Goal: Task Accomplishment & Management: Manage account settings

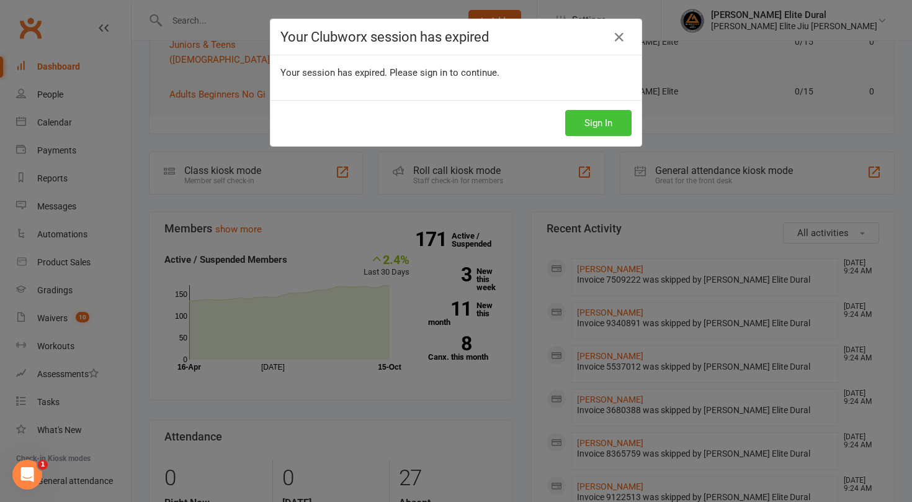
click at [589, 120] on button "Sign In" at bounding box center [598, 123] width 66 height 26
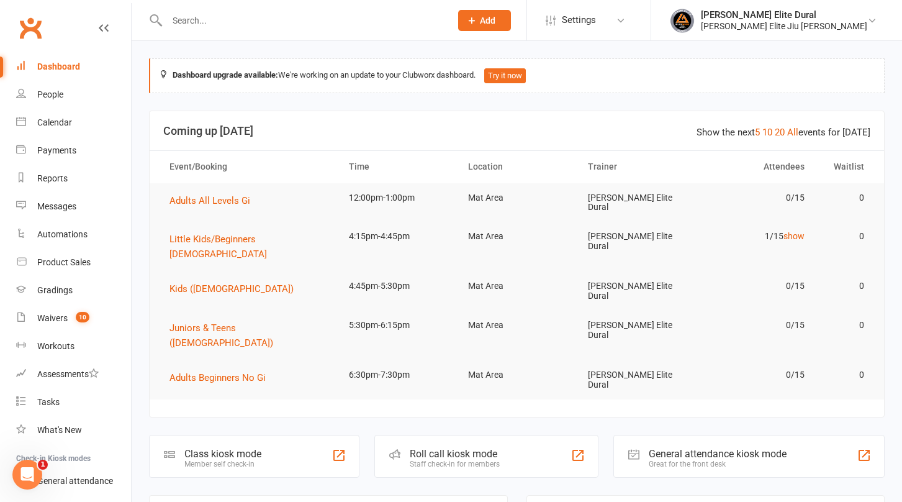
click at [217, 13] on input "text" at bounding box center [302, 20] width 279 height 17
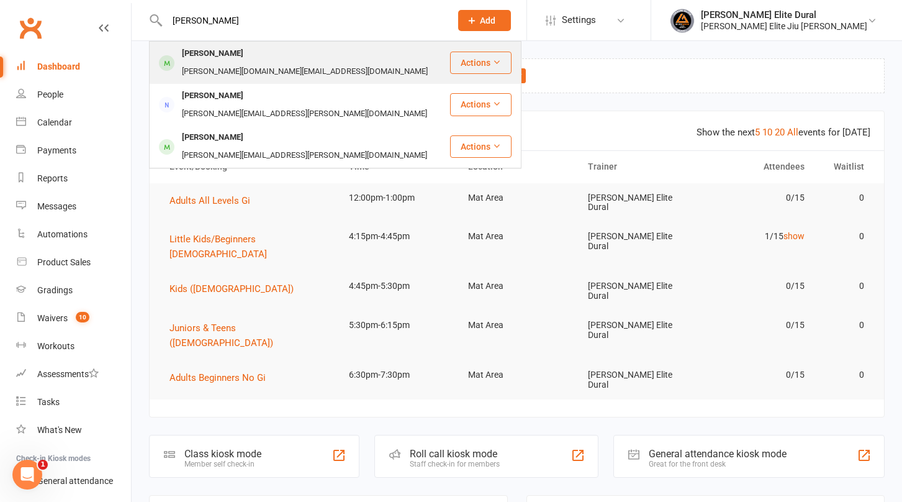
type input "[PERSON_NAME]"
click at [238, 56] on div "[PERSON_NAME]" at bounding box center [212, 54] width 69 height 18
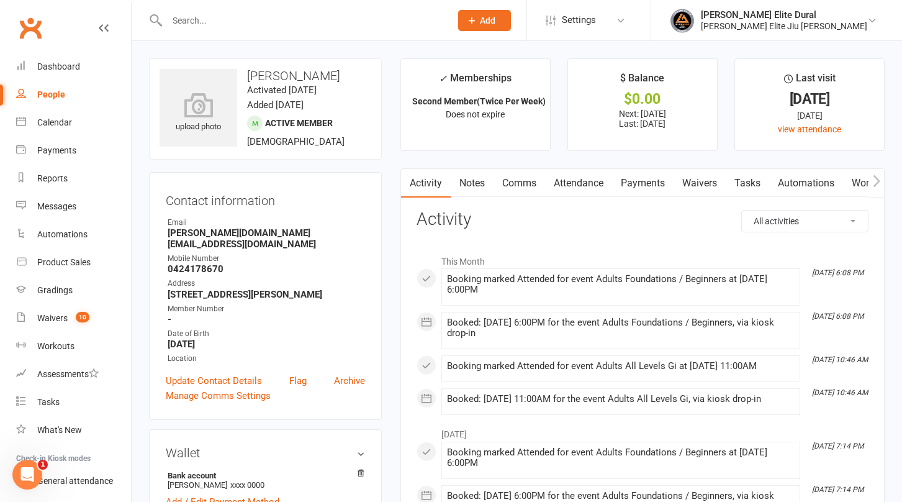
click at [646, 181] on link "Payments" at bounding box center [642, 183] width 61 height 29
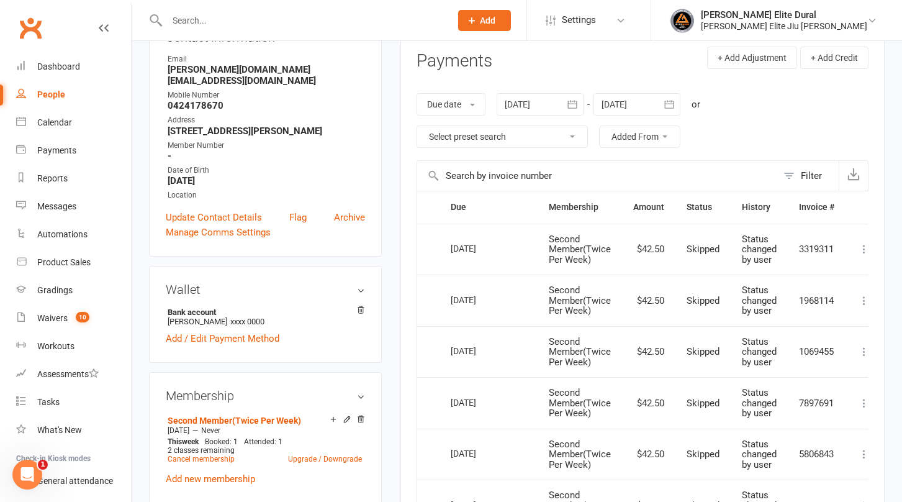
scroll to position [133, 0]
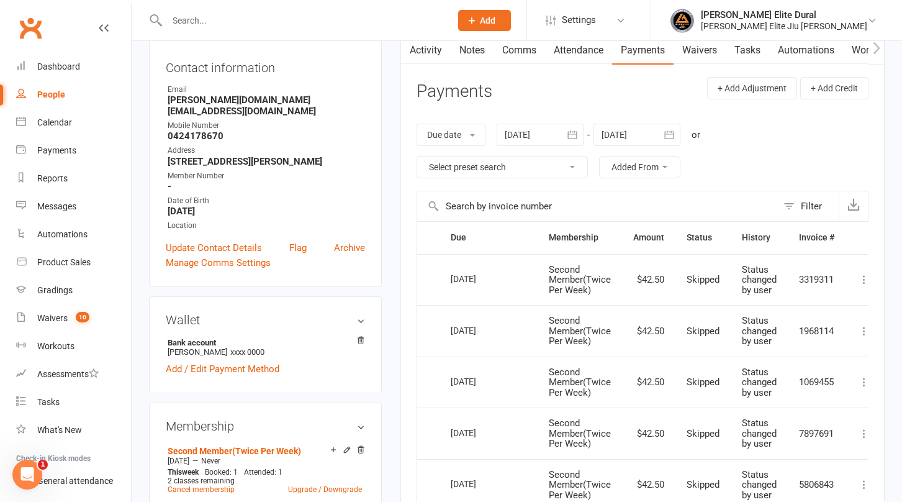
click at [669, 136] on icon "button" at bounding box center [669, 134] width 12 height 12
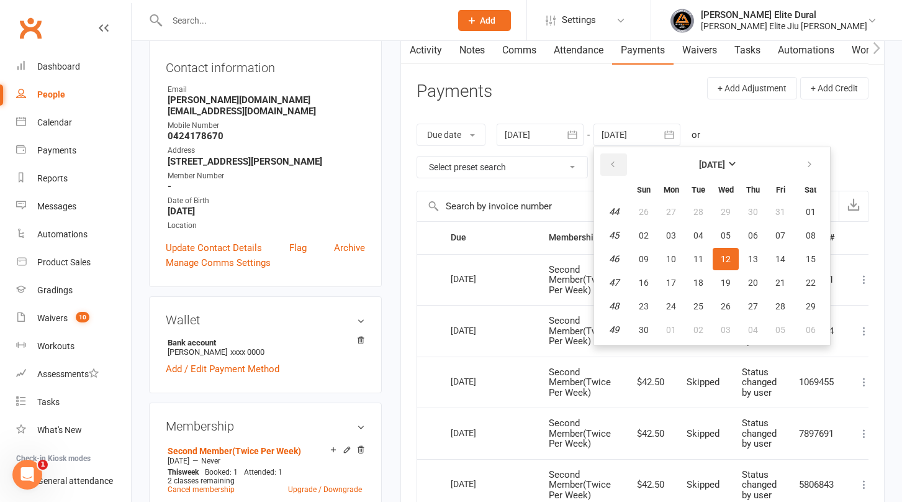
click at [614, 161] on icon "button" at bounding box center [612, 165] width 9 height 10
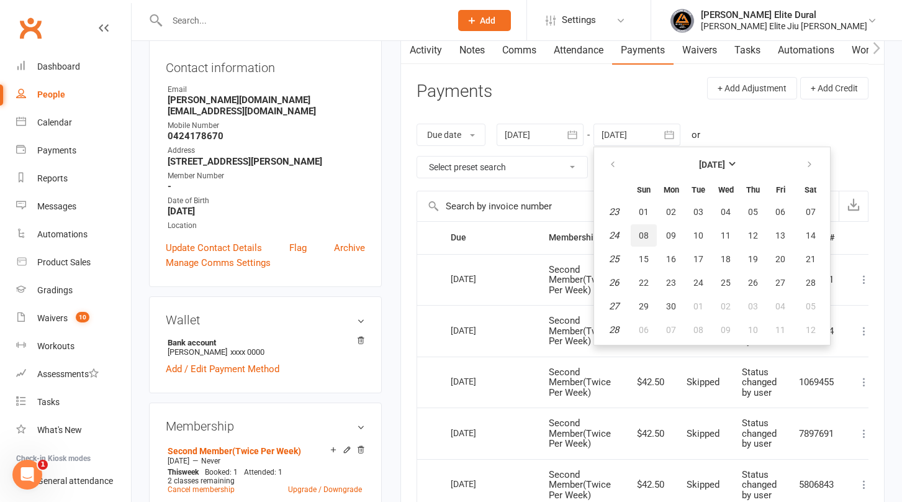
click at [651, 233] on button "08" at bounding box center [644, 235] width 26 height 22
type input "[DATE]"
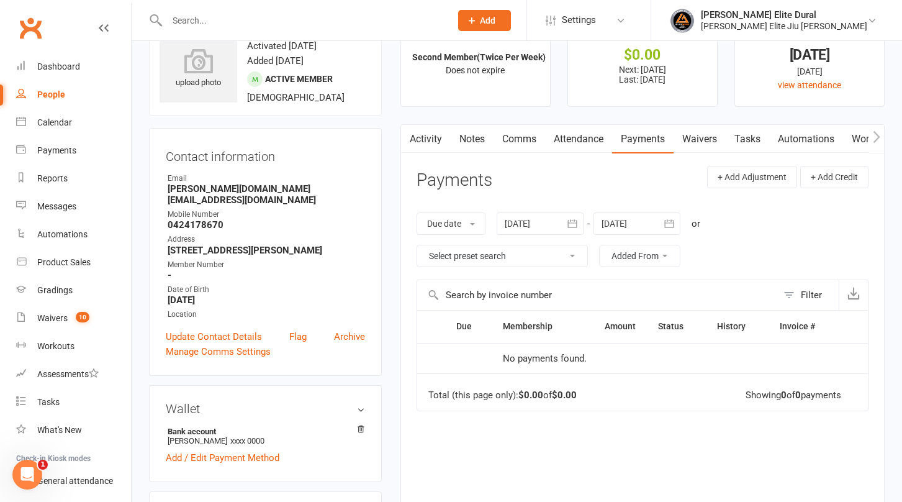
scroll to position [37, 0]
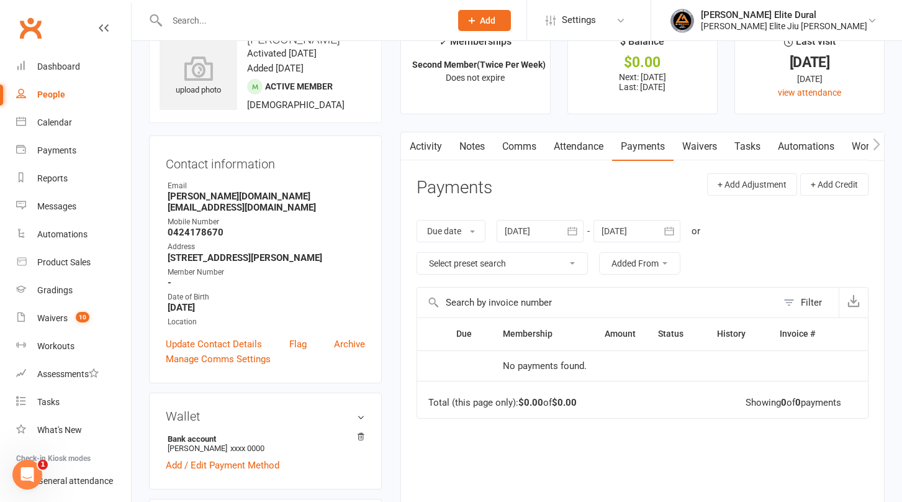
click at [577, 232] on icon "button" at bounding box center [572, 231] width 12 height 12
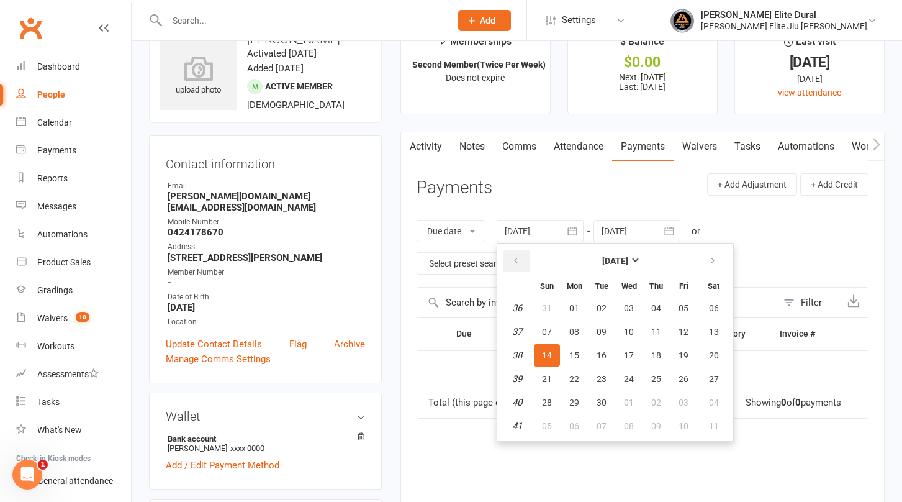
click at [520, 256] on icon "button" at bounding box center [515, 261] width 9 height 10
click at [547, 310] on span "01" at bounding box center [547, 308] width 10 height 10
type input "[DATE]"
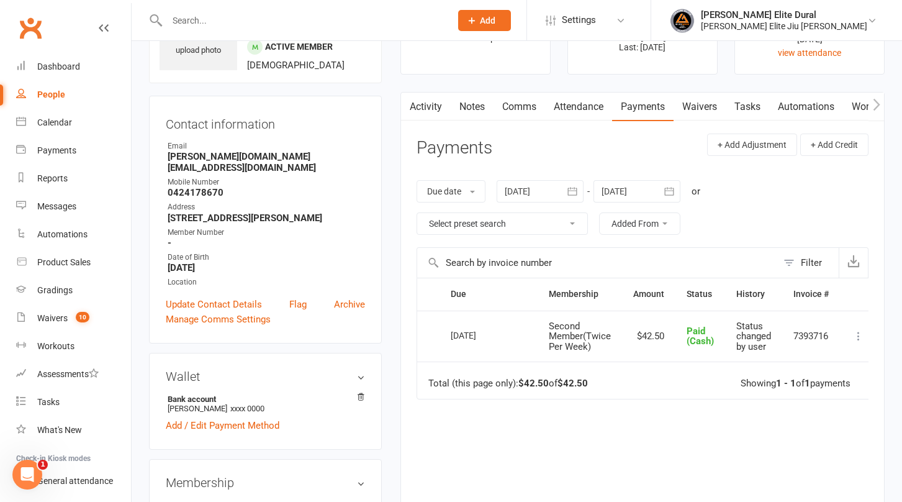
scroll to position [73, 0]
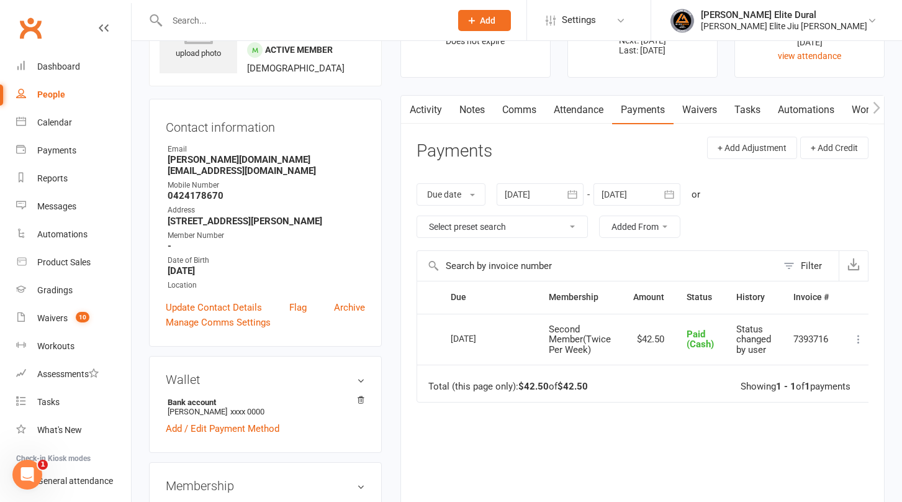
click at [675, 192] on icon "button" at bounding box center [669, 194] width 12 height 12
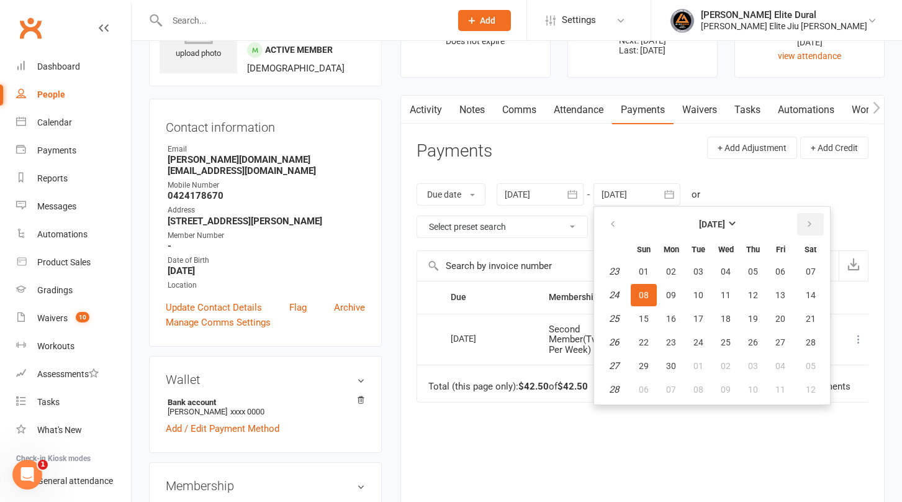
click at [814, 222] on icon "button" at bounding box center [809, 224] width 9 height 10
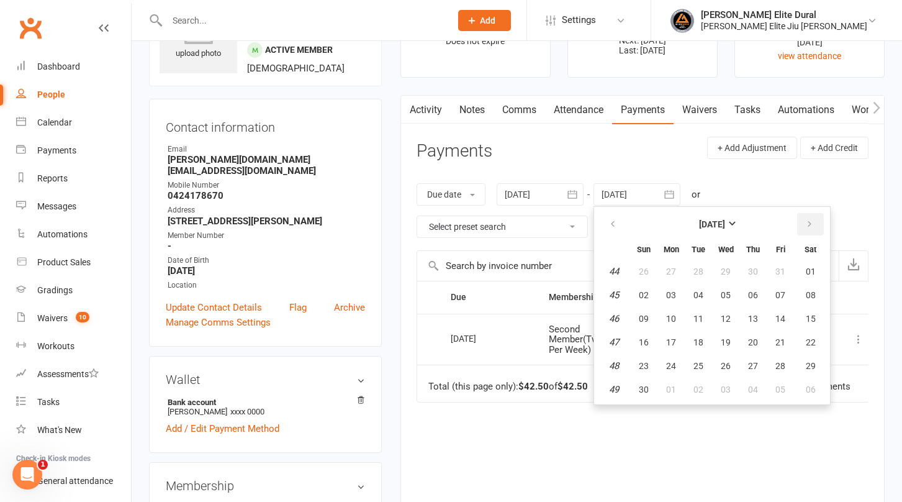
click at [814, 222] on icon "button" at bounding box center [809, 224] width 9 height 10
click at [812, 386] on span "07" at bounding box center [811, 389] width 10 height 10
type input "[DATE]"
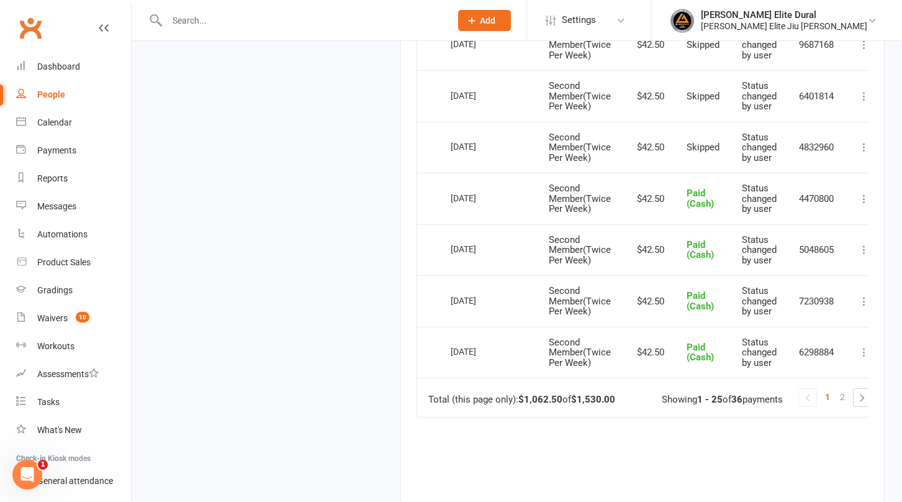
scroll to position [1287, 0]
click at [843, 399] on span "2" at bounding box center [842, 398] width 5 height 17
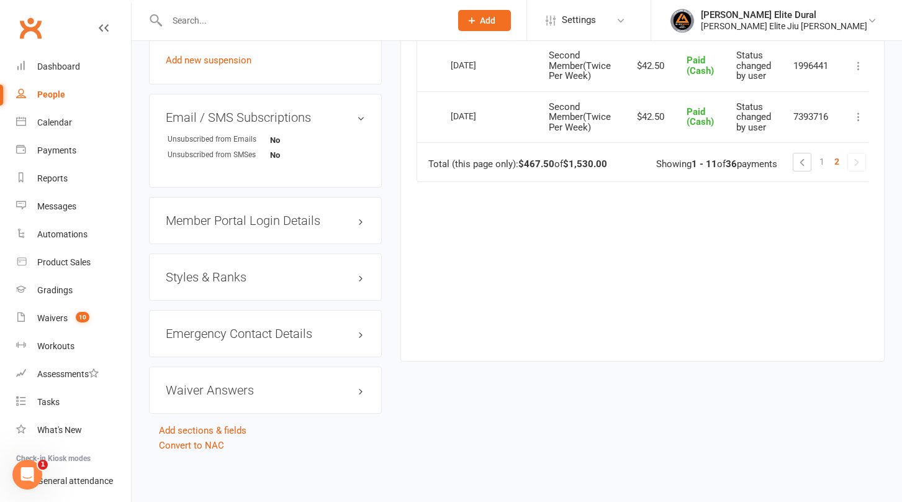
scroll to position [570, 0]
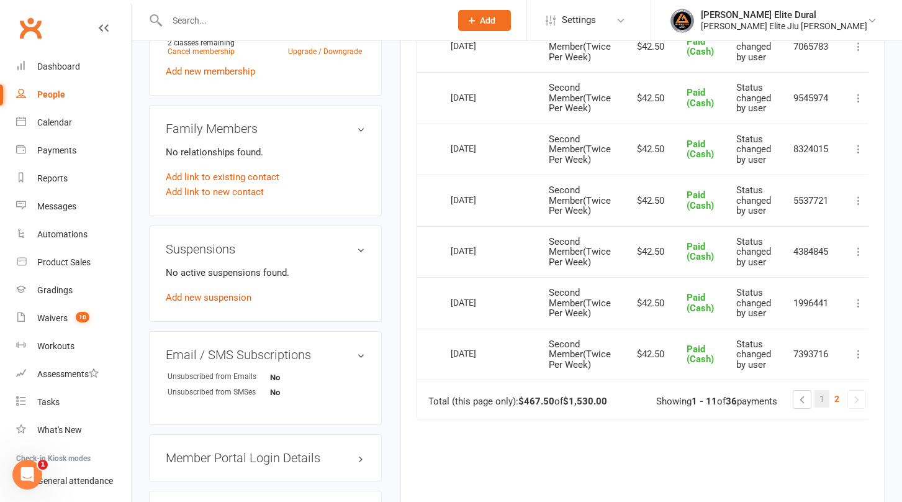
click at [822, 401] on span "1" at bounding box center [821, 398] width 5 height 17
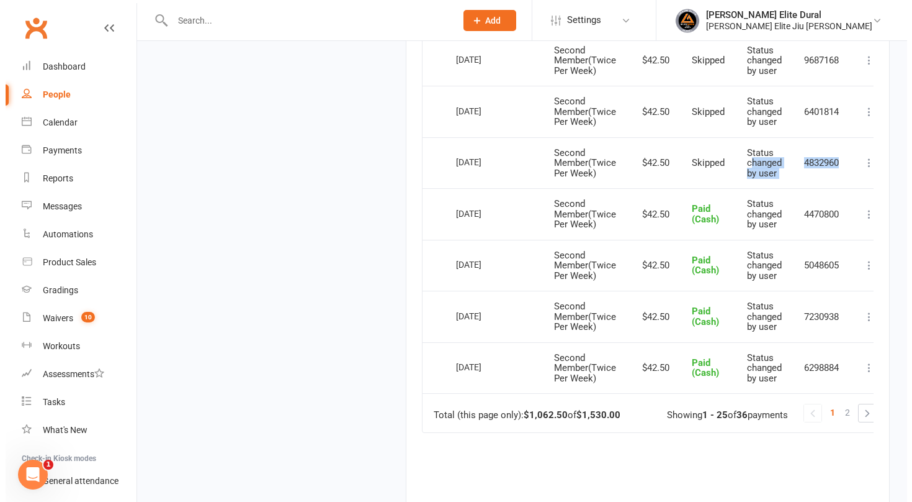
scroll to position [0, 14]
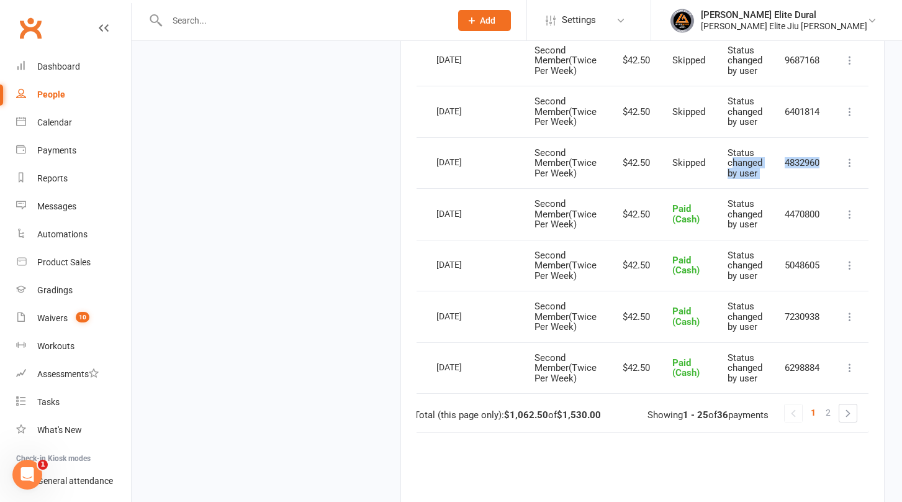
drag, startPoint x: 749, startPoint y: 160, endPoint x: 858, endPoint y: 165, distance: 109.4
click at [858, 165] on tr "Select this [DATE] [PERSON_NAME] Second Member(Twice Per Week) $42.50 Skipped S…" at bounding box center [636, 163] width 466 height 52
click at [849, 163] on icon at bounding box center [850, 162] width 12 height 12
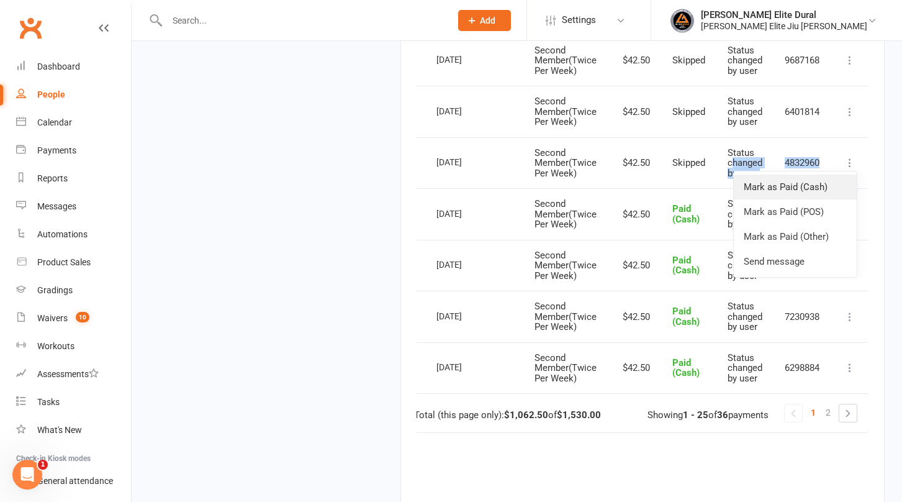
click at [824, 188] on link "Mark as Paid (Cash)" at bounding box center [795, 186] width 123 height 25
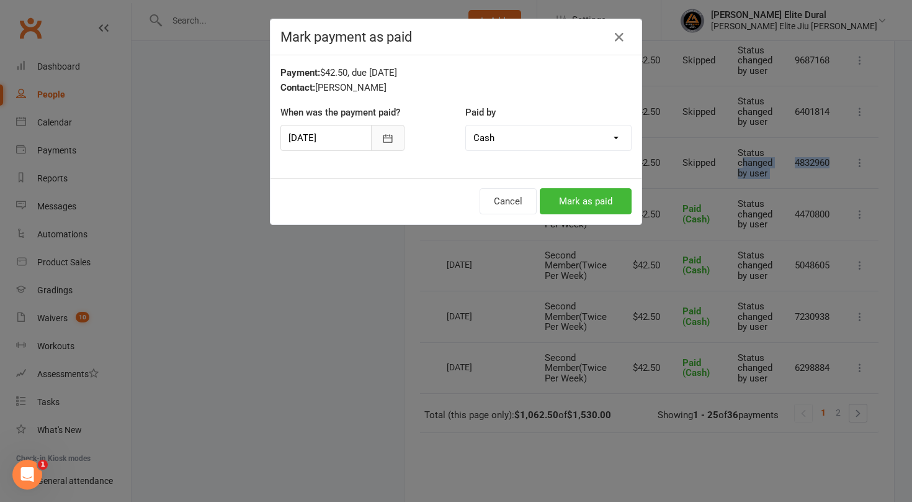
click at [375, 136] on button "button" at bounding box center [388, 138] width 34 height 26
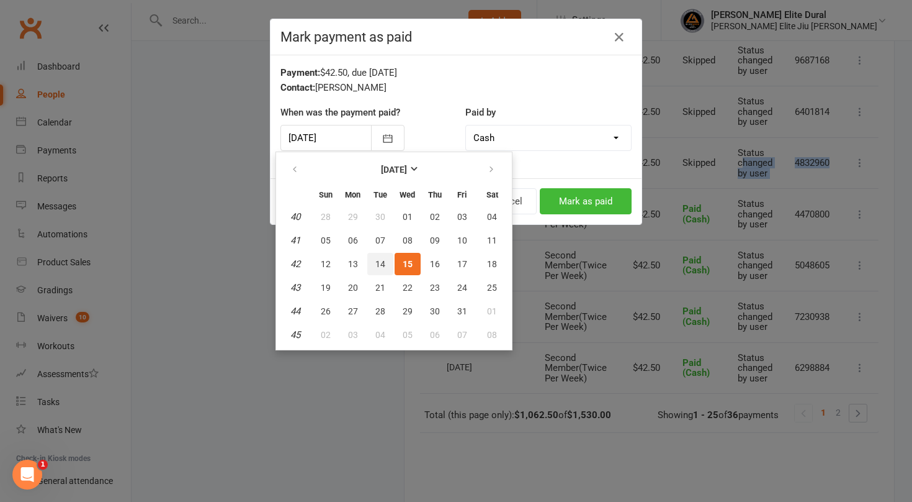
click at [379, 263] on span "14" at bounding box center [381, 264] width 10 height 10
type input "[DATE]"
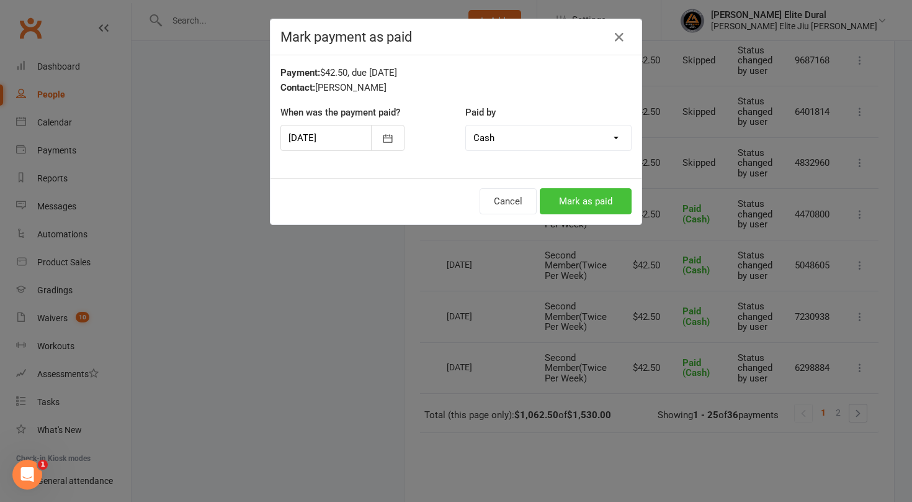
click at [575, 200] on button "Mark as paid" at bounding box center [586, 201] width 92 height 26
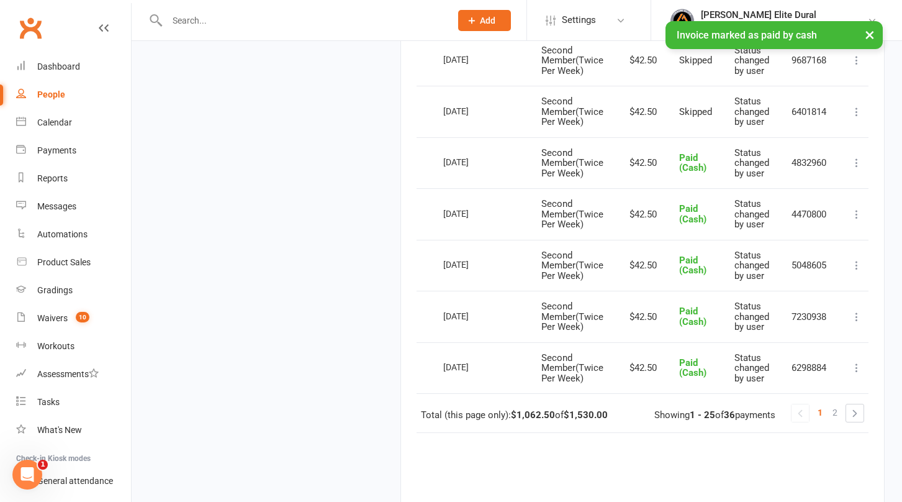
click at [856, 115] on icon at bounding box center [856, 112] width 12 height 12
click at [834, 139] on link "Mark as Paid (Cash)" at bounding box center [802, 136] width 123 height 25
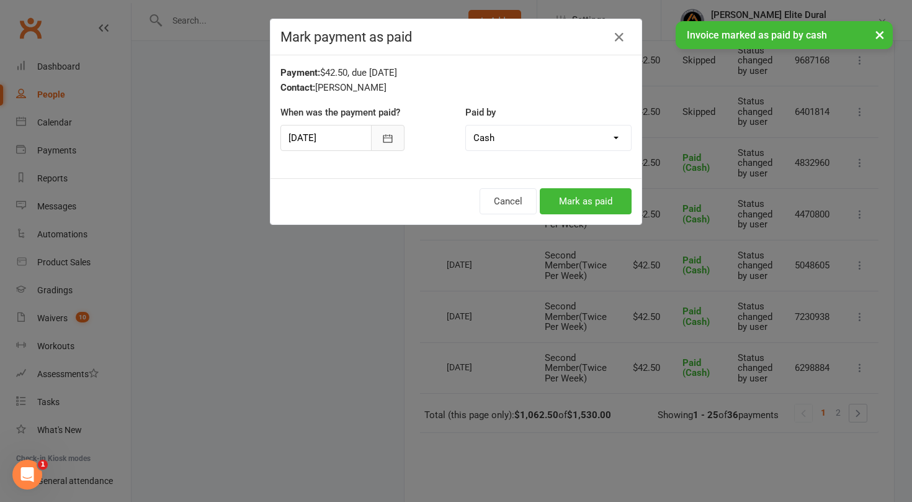
click at [387, 138] on icon "button" at bounding box center [388, 138] width 9 height 8
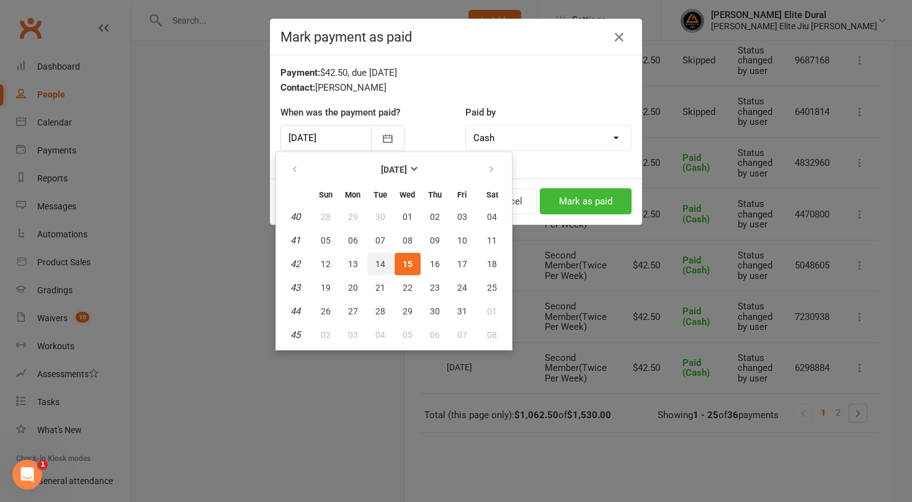
click at [384, 259] on span "14" at bounding box center [381, 264] width 10 height 10
type input "[DATE]"
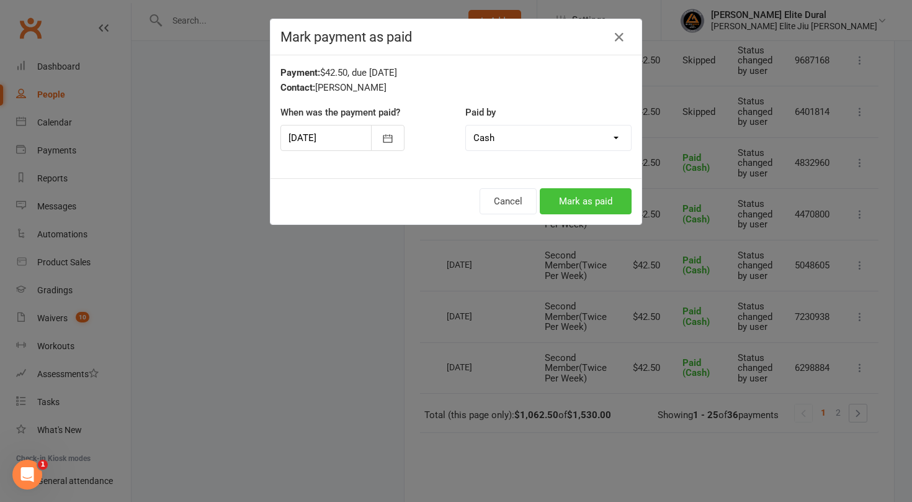
click at [566, 199] on button "Mark as paid" at bounding box center [586, 201] width 92 height 26
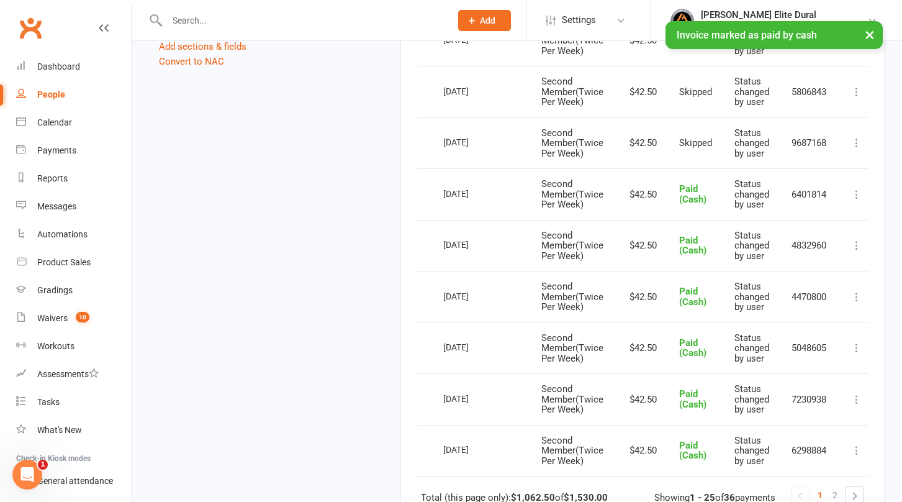
scroll to position [1190, 0]
click at [857, 145] on icon at bounding box center [856, 144] width 12 height 12
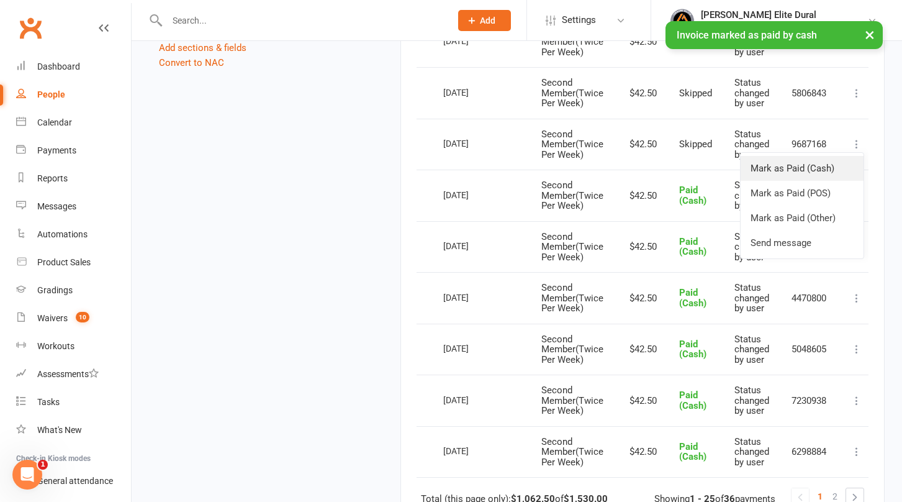
click at [818, 172] on link "Mark as Paid (Cash)" at bounding box center [802, 168] width 123 height 25
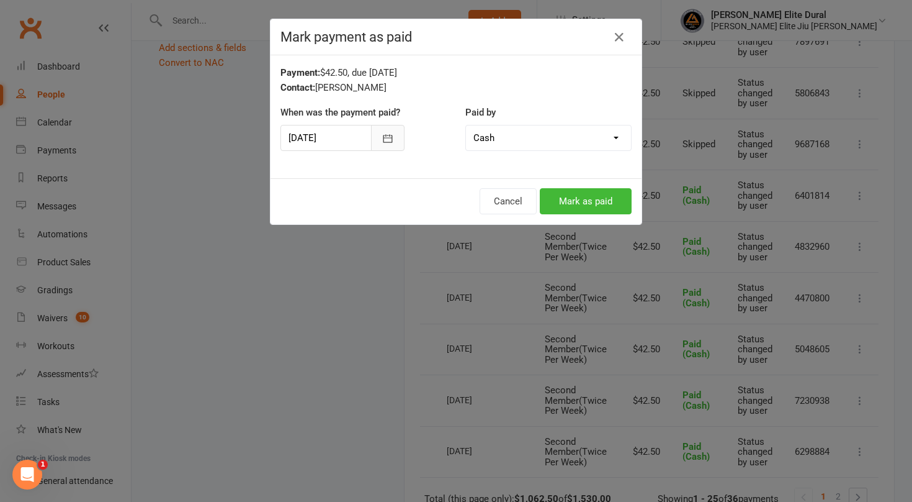
click at [387, 140] on icon "button" at bounding box center [388, 138] width 9 height 8
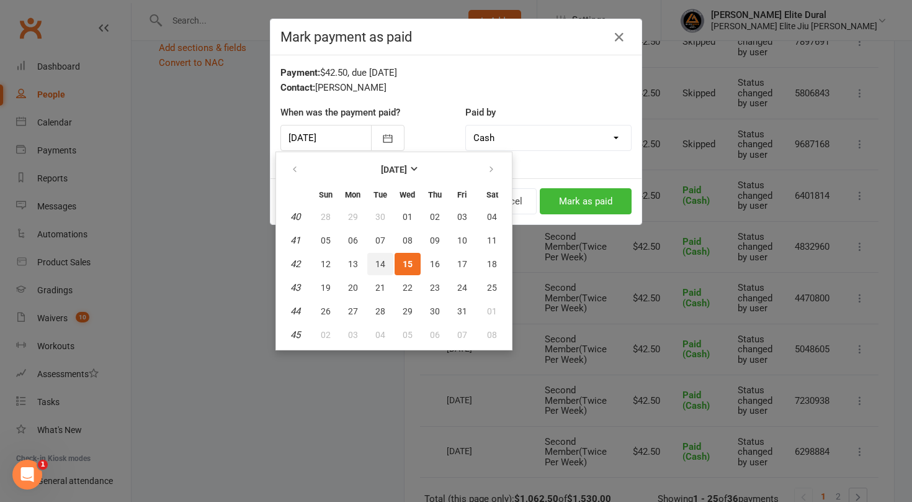
click at [384, 267] on span "14" at bounding box center [381, 264] width 10 height 10
type input "[DATE]"
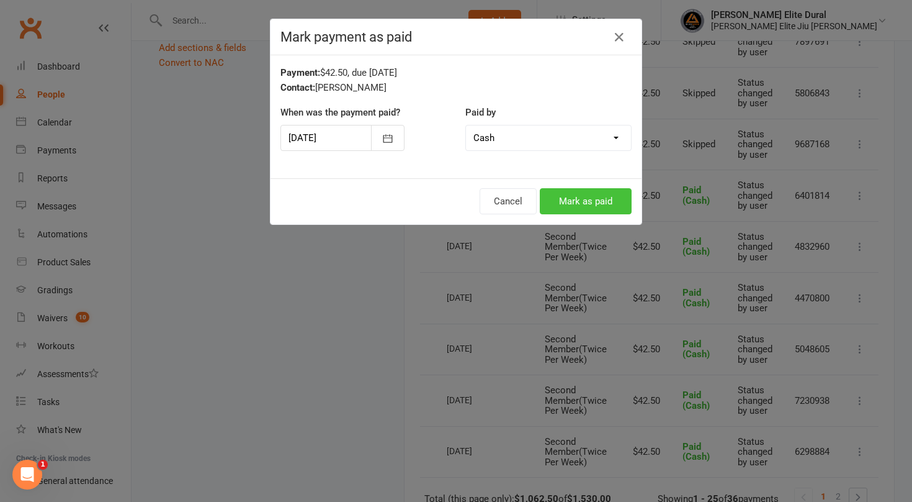
click at [575, 207] on button "Mark as paid" at bounding box center [586, 201] width 92 height 26
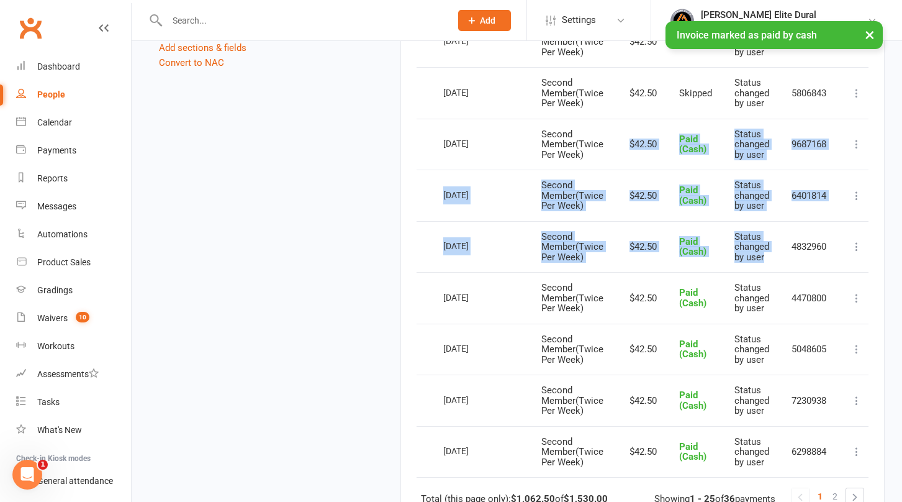
drag, startPoint x: 777, startPoint y: 252, endPoint x: 629, endPoint y: 145, distance: 183.1
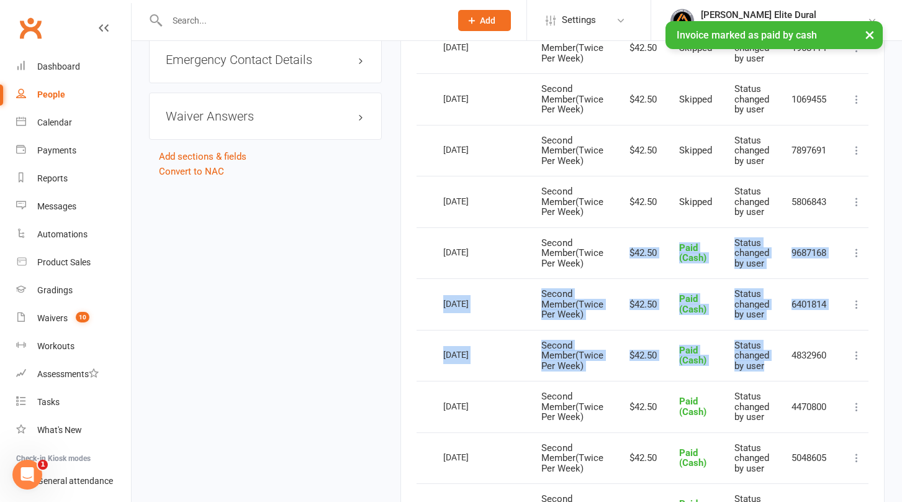
scroll to position [1078, 0]
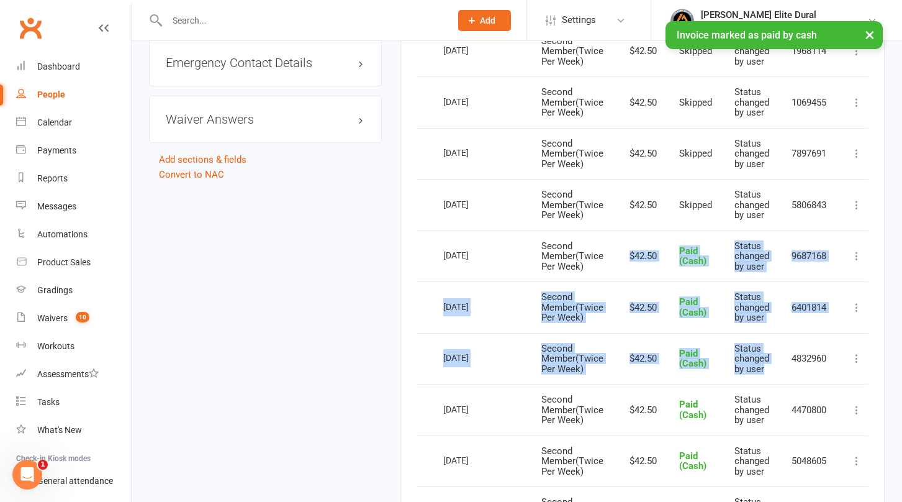
click at [858, 201] on icon at bounding box center [856, 205] width 12 height 12
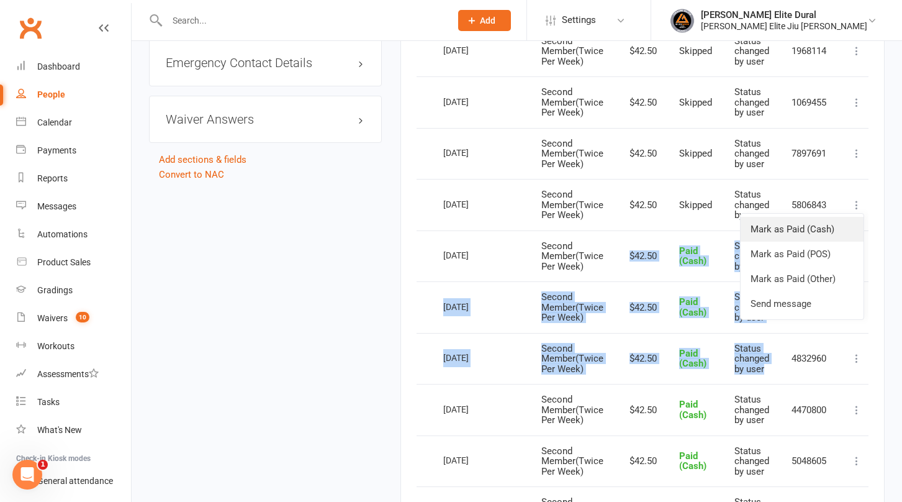
click at [824, 231] on link "Mark as Paid (Cash)" at bounding box center [802, 229] width 123 height 25
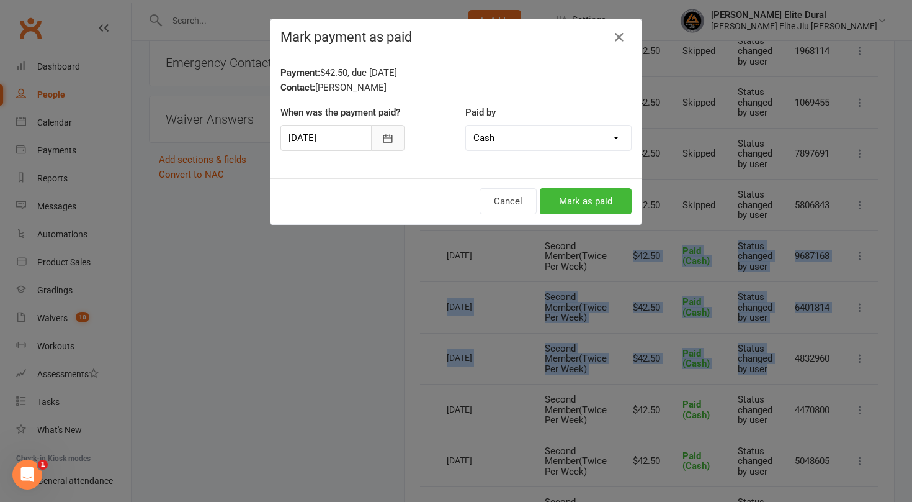
click at [388, 143] on icon "button" at bounding box center [388, 138] width 12 height 12
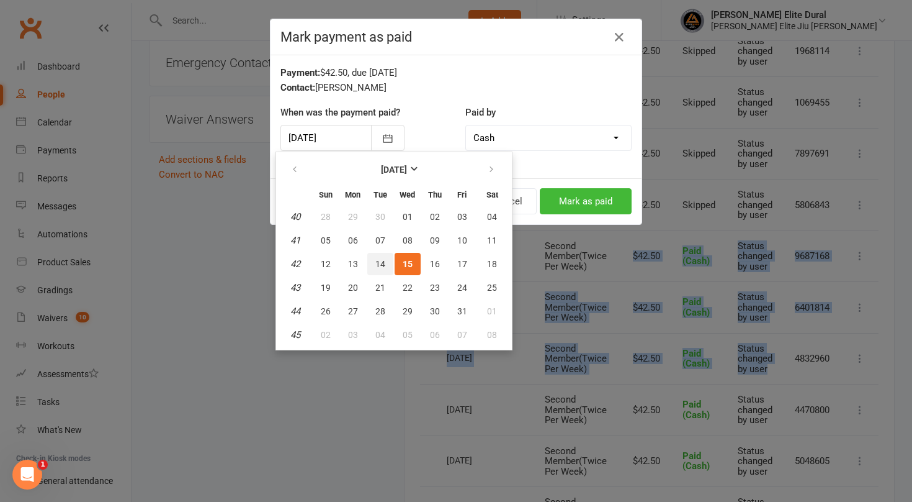
click at [383, 263] on span "14" at bounding box center [381, 264] width 10 height 10
type input "[DATE]"
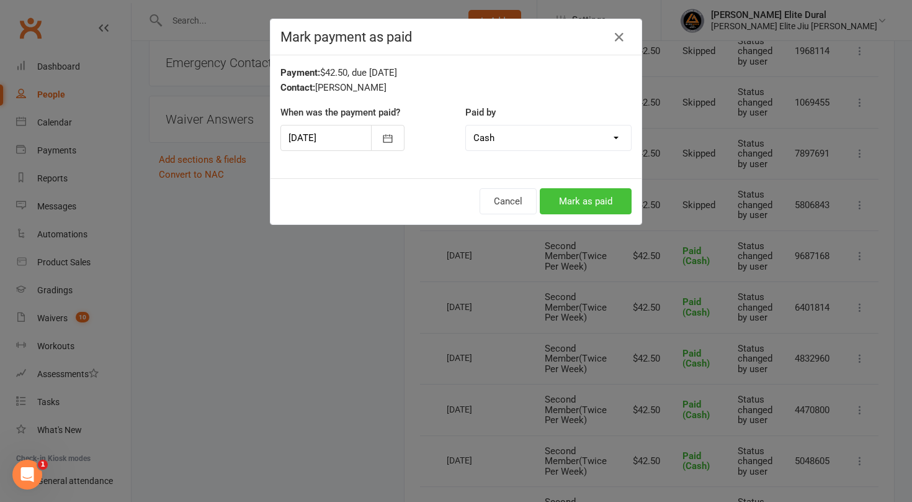
click at [577, 211] on button "Mark as paid" at bounding box center [586, 201] width 92 height 26
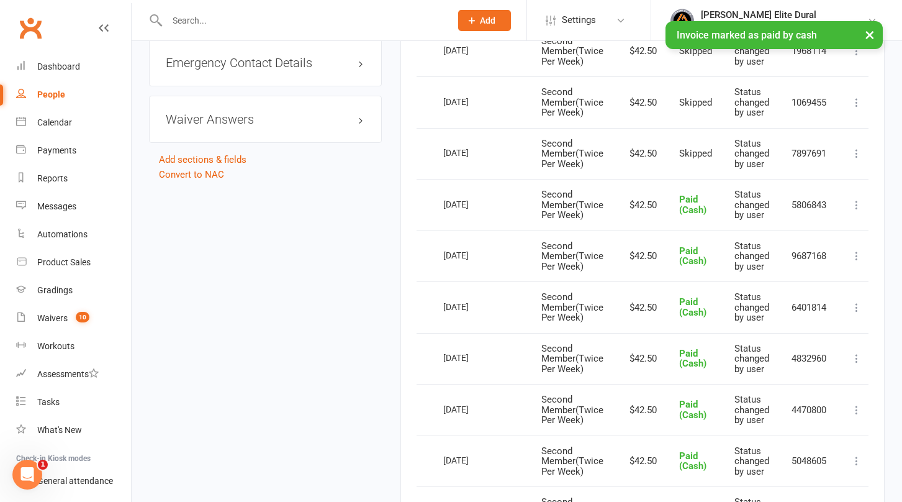
click at [857, 155] on icon at bounding box center [856, 153] width 12 height 12
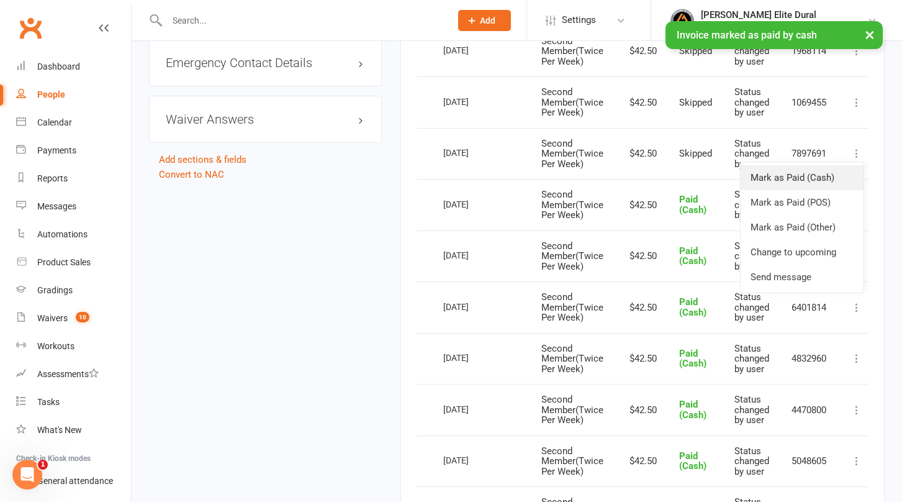
click at [829, 180] on link "Mark as Paid (Cash)" at bounding box center [802, 177] width 123 height 25
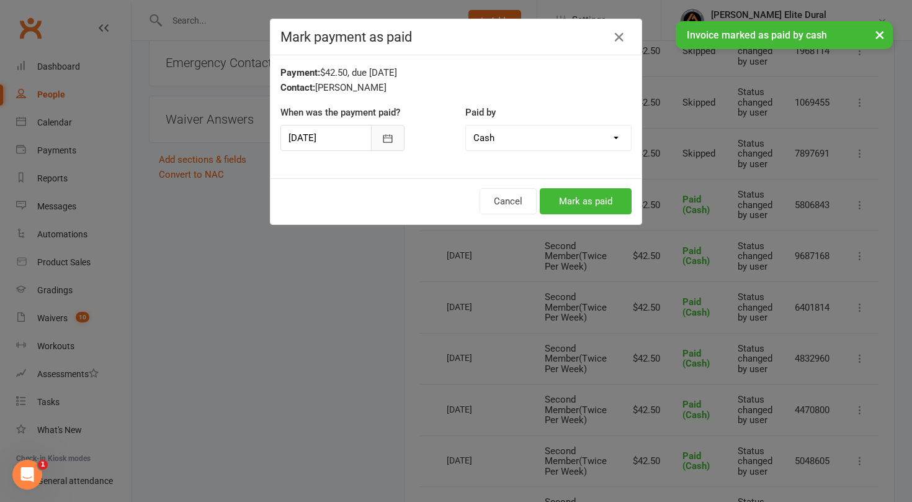
click at [382, 138] on icon "button" at bounding box center [388, 138] width 12 height 12
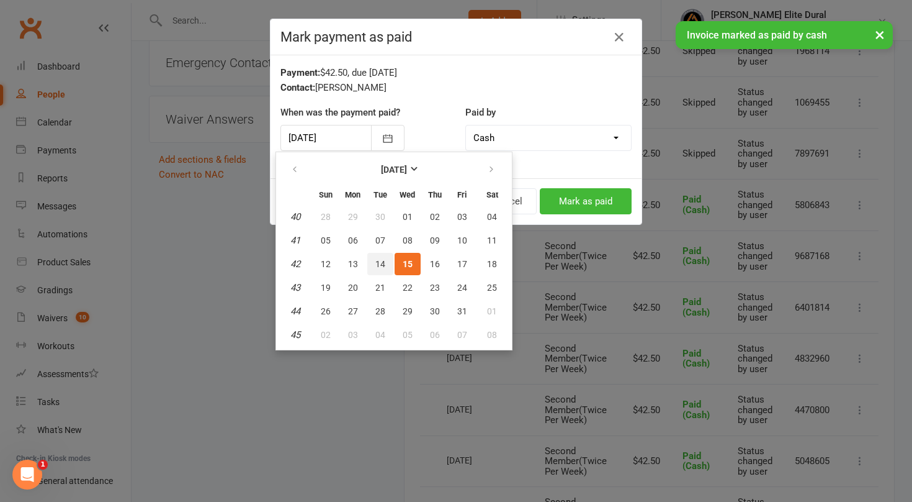
click at [383, 262] on span "14" at bounding box center [381, 264] width 10 height 10
type input "[DATE]"
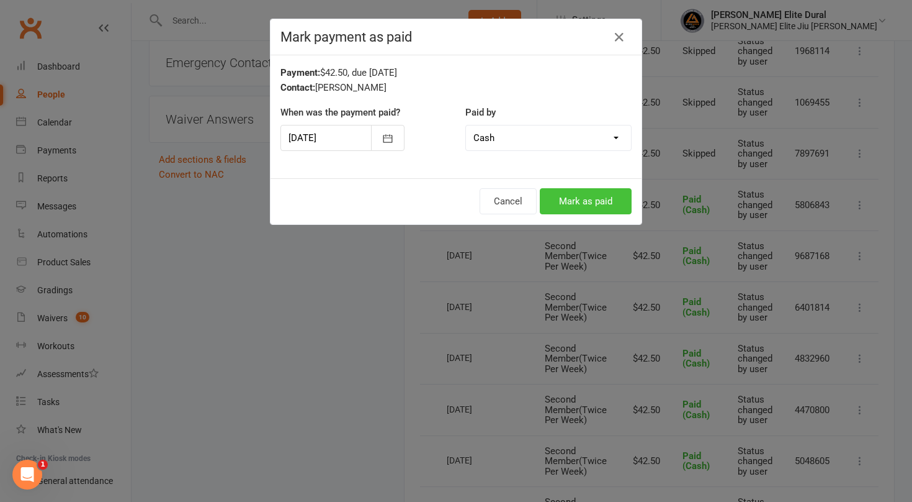
click at [583, 200] on button "Mark as paid" at bounding box center [586, 201] width 92 height 26
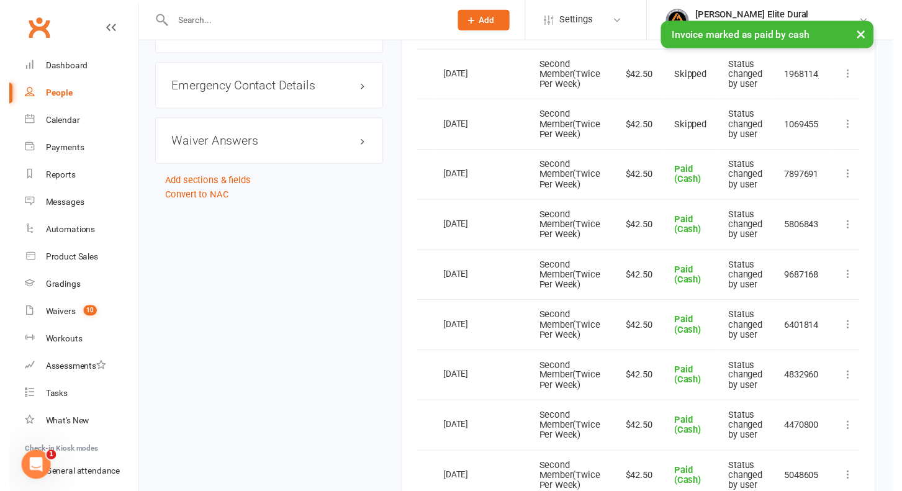
scroll to position [1053, 0]
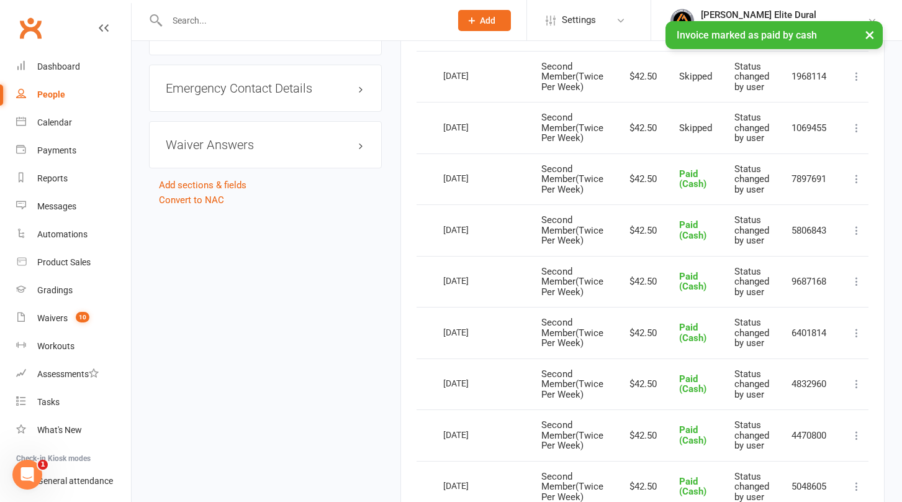
click at [857, 130] on icon at bounding box center [856, 128] width 12 height 12
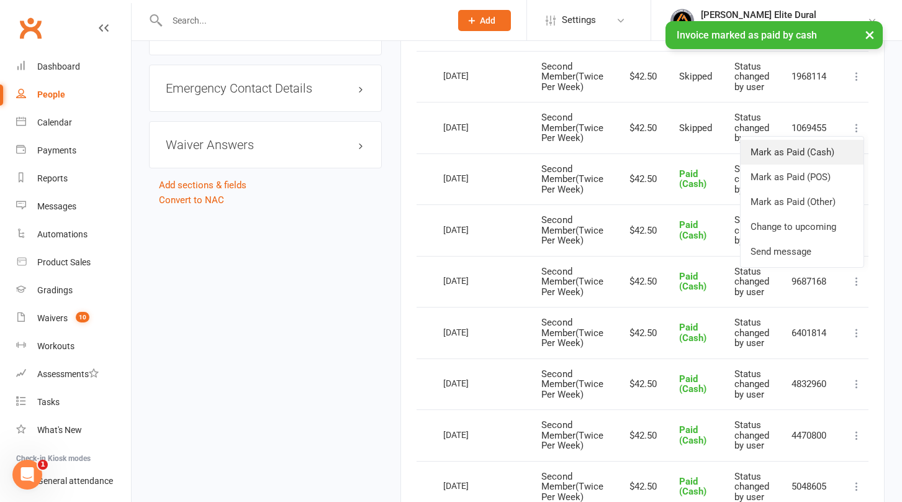
click at [814, 156] on link "Mark as Paid (Cash)" at bounding box center [802, 152] width 123 height 25
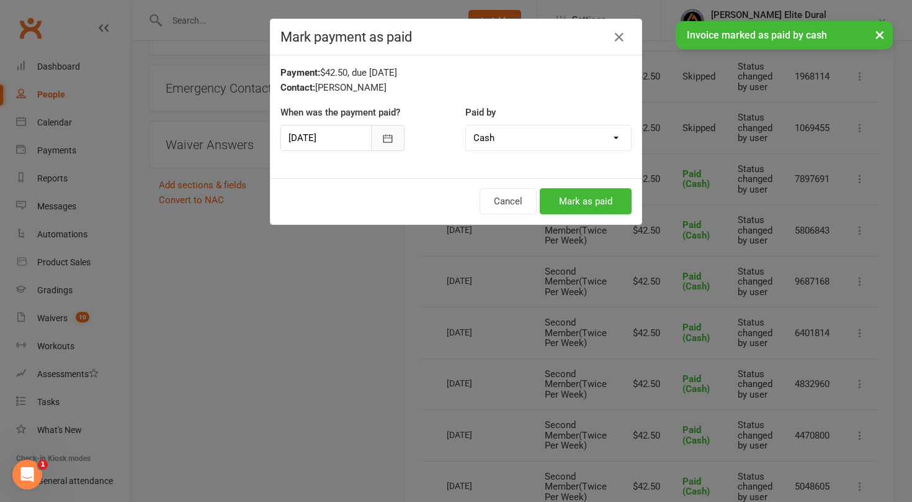
click at [384, 138] on icon "button" at bounding box center [388, 138] width 9 height 8
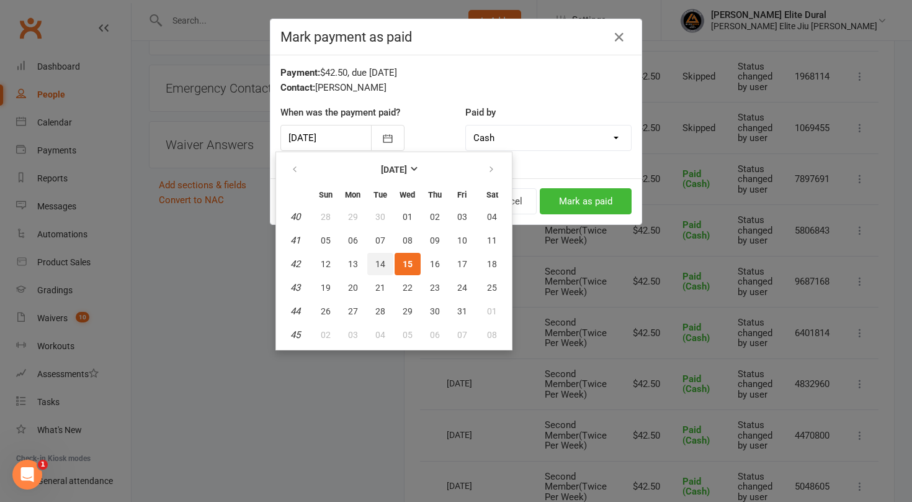
click at [381, 263] on span "14" at bounding box center [381, 264] width 10 height 10
type input "[DATE]"
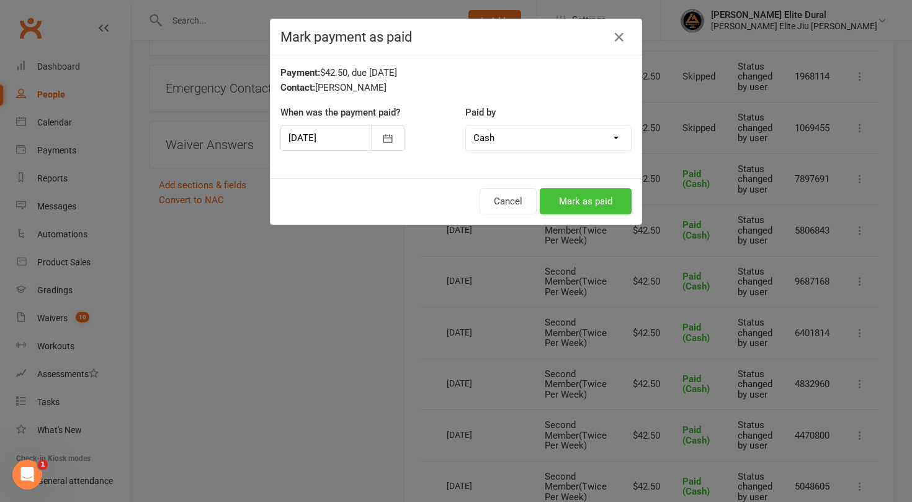
click at [576, 200] on button "Mark as paid" at bounding box center [586, 201] width 92 height 26
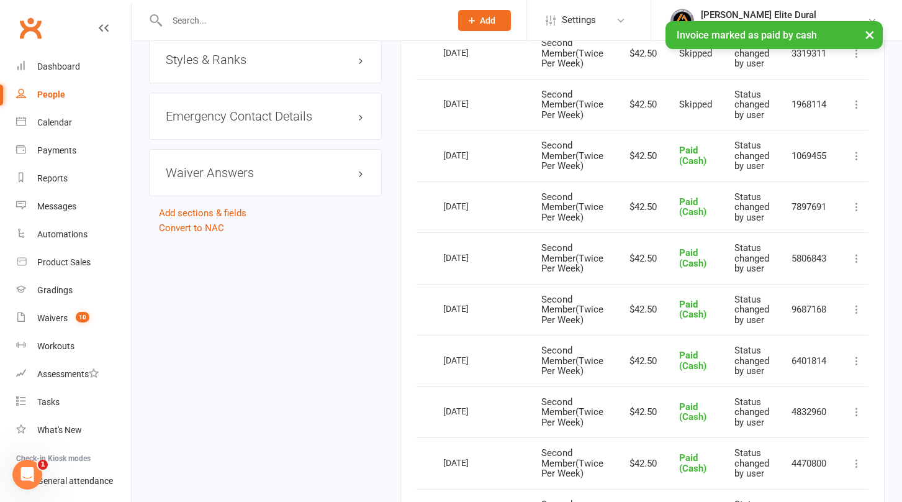
scroll to position [1022, 0]
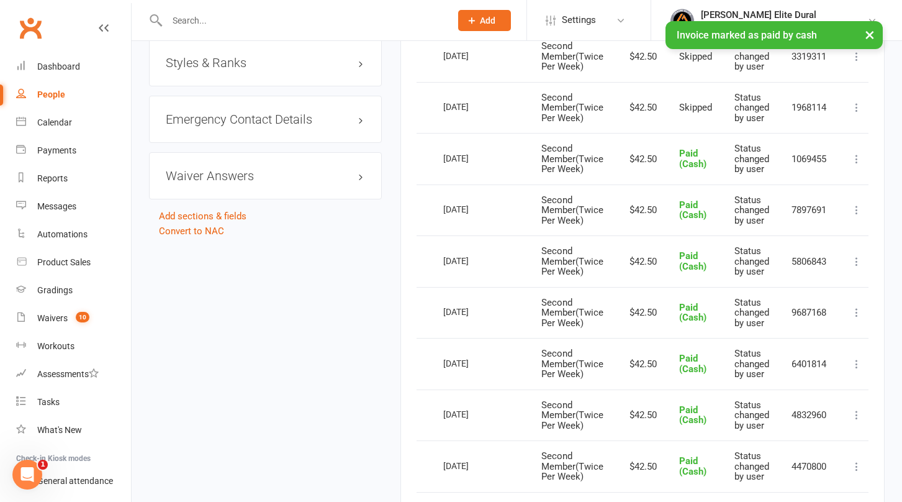
click at [854, 104] on icon at bounding box center [856, 107] width 12 height 12
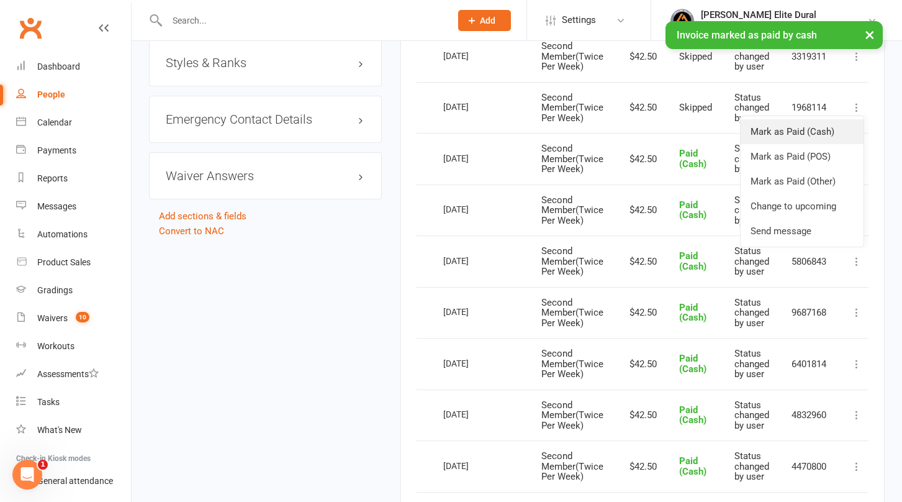
click at [819, 133] on link "Mark as Paid (Cash)" at bounding box center [802, 131] width 123 height 25
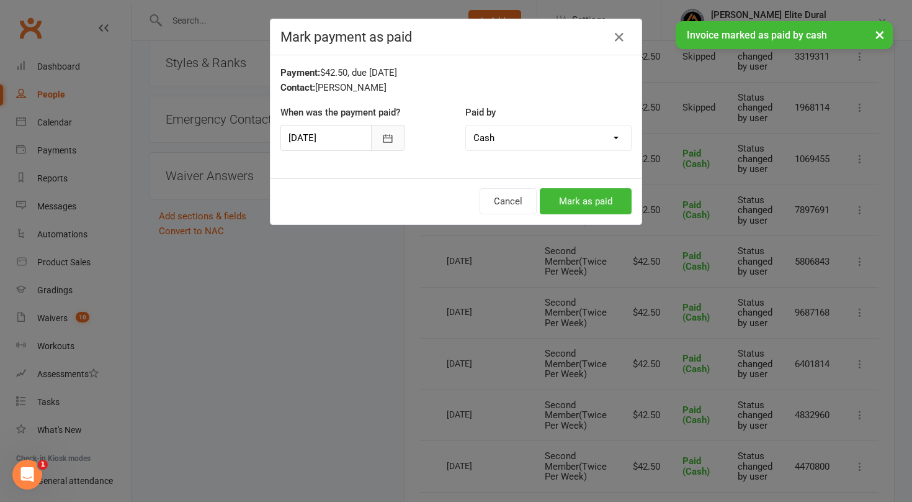
click at [392, 138] on button "button" at bounding box center [388, 138] width 34 height 26
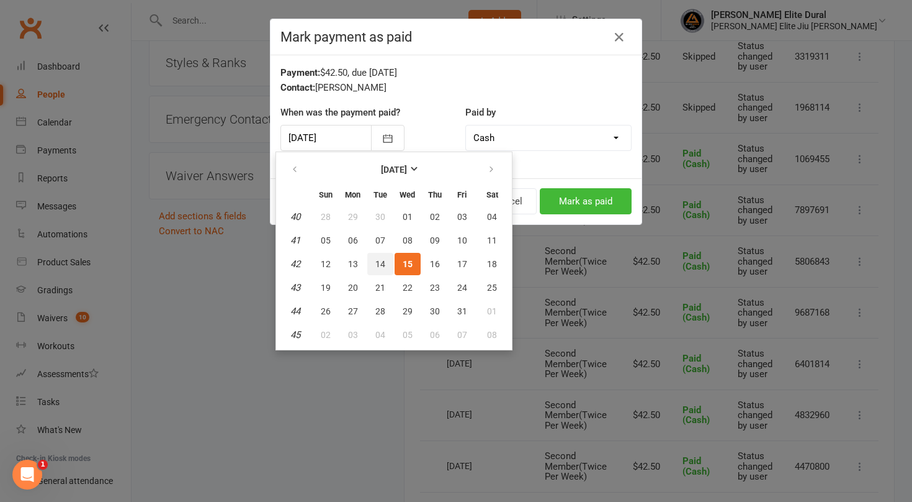
click at [385, 263] on button "14" at bounding box center [380, 264] width 26 height 22
type input "[DATE]"
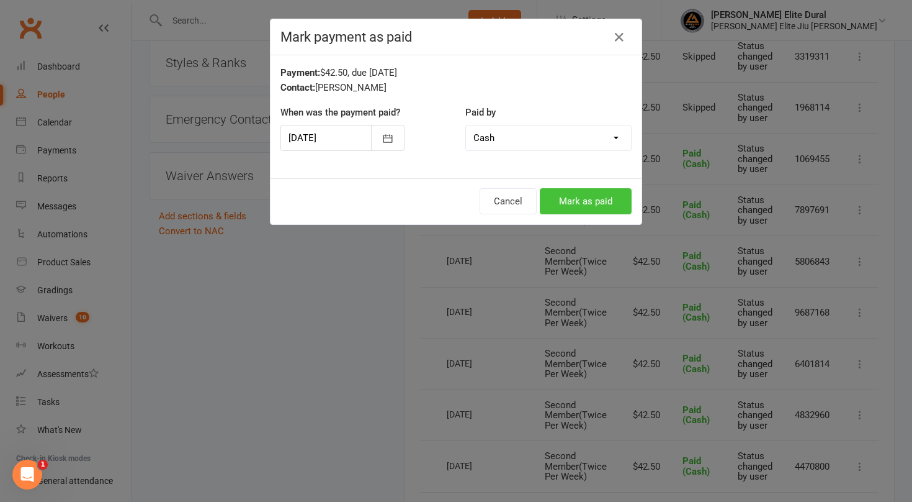
click at [578, 191] on button "Mark as paid" at bounding box center [586, 201] width 92 height 26
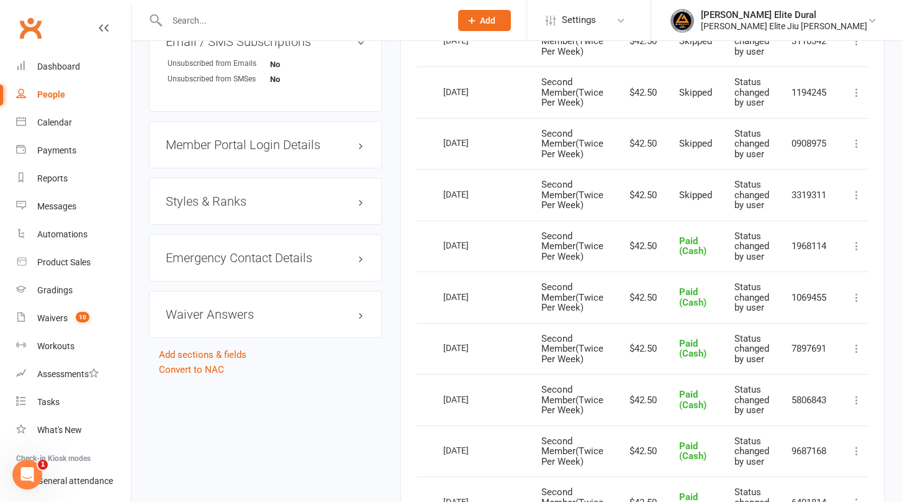
scroll to position [881, 0]
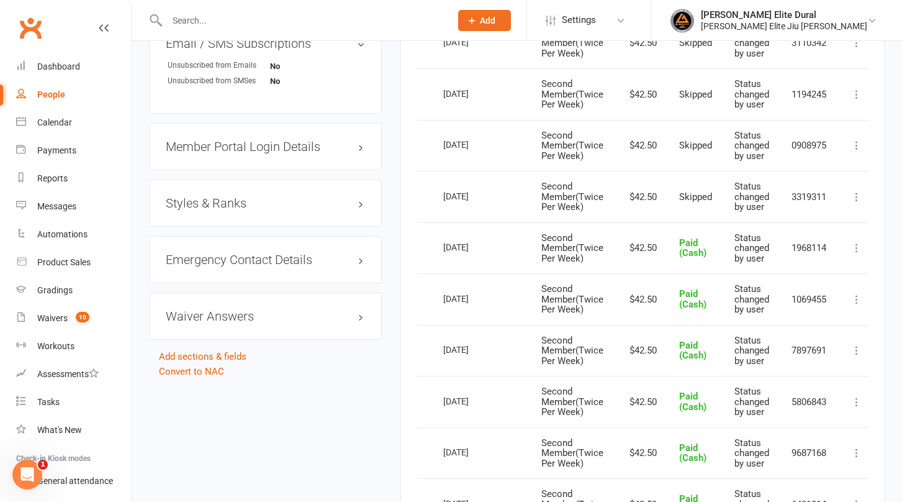
click at [856, 200] on icon at bounding box center [856, 197] width 12 height 12
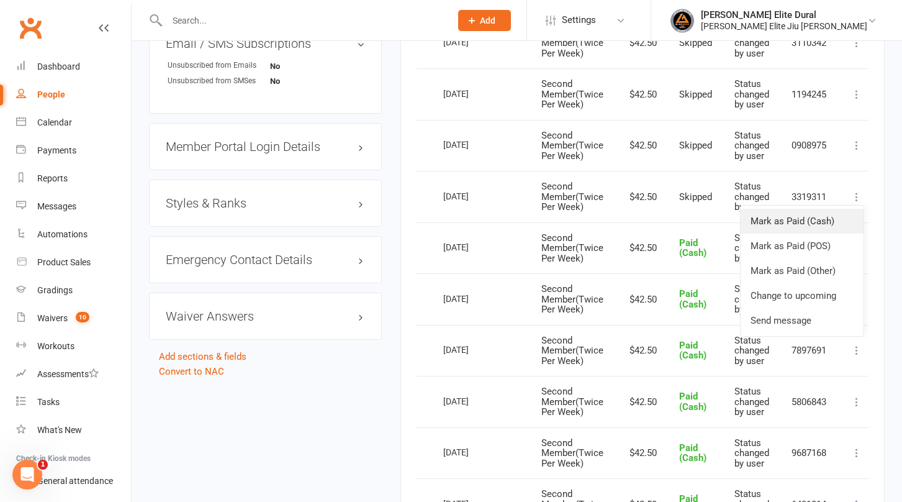
click at [831, 221] on link "Mark as Paid (Cash)" at bounding box center [802, 221] width 123 height 25
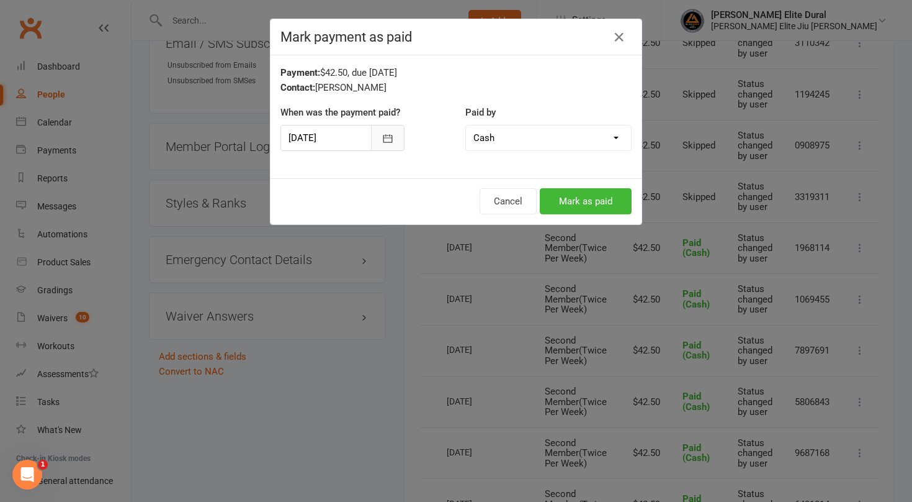
click at [386, 144] on icon "button" at bounding box center [388, 138] width 12 height 12
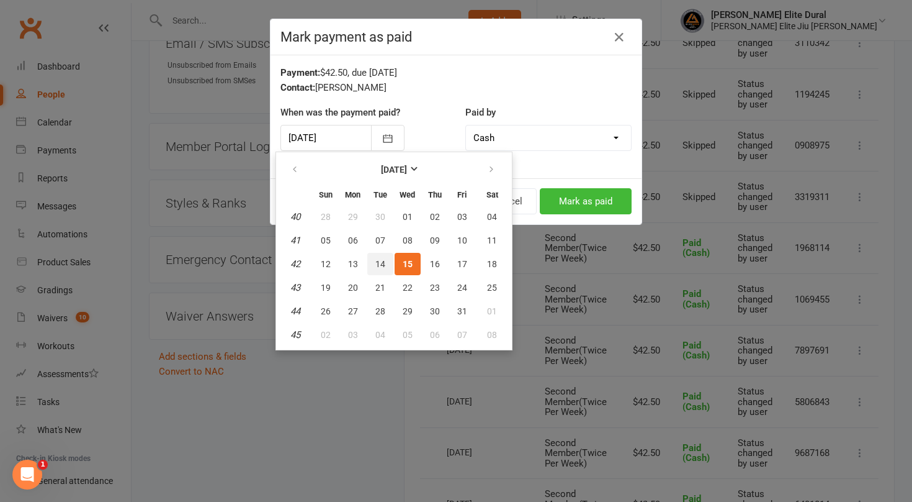
click at [384, 263] on span "14" at bounding box center [381, 264] width 10 height 10
type input "[DATE]"
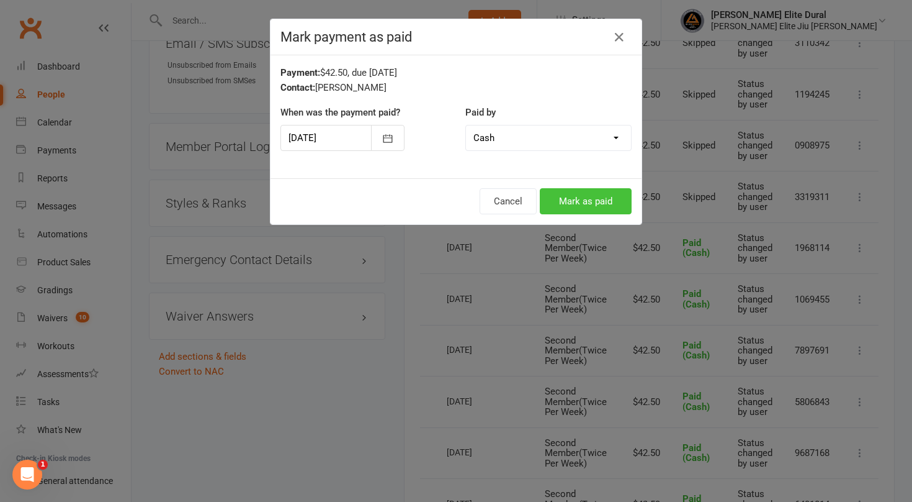
click at [554, 205] on button "Mark as paid" at bounding box center [586, 201] width 92 height 26
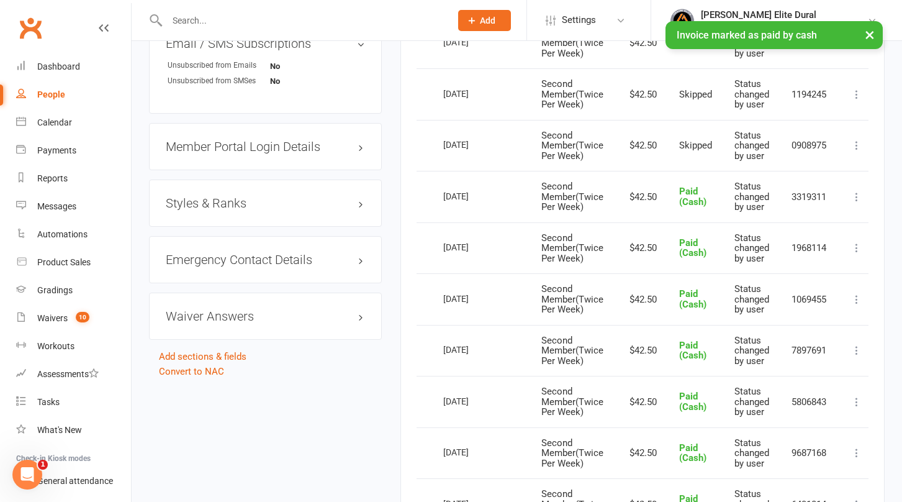
click at [859, 146] on icon at bounding box center [856, 145] width 12 height 12
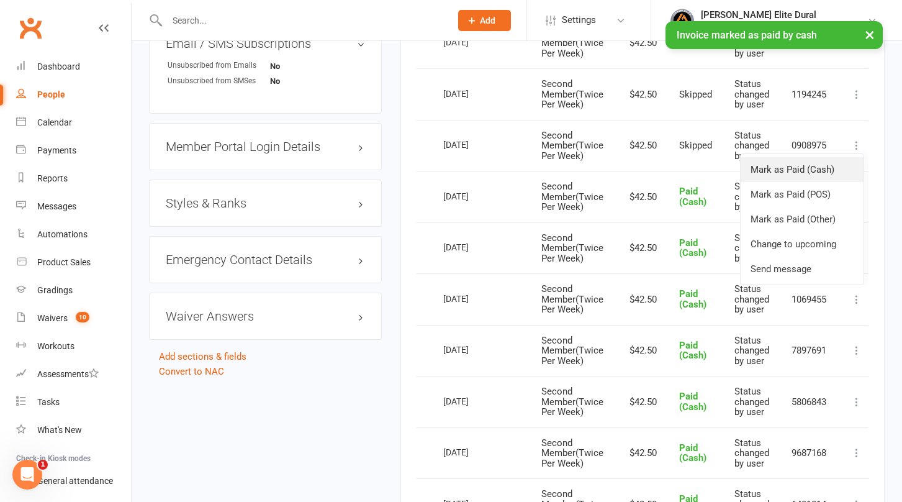
click at [836, 168] on link "Mark as Paid (Cash)" at bounding box center [802, 169] width 123 height 25
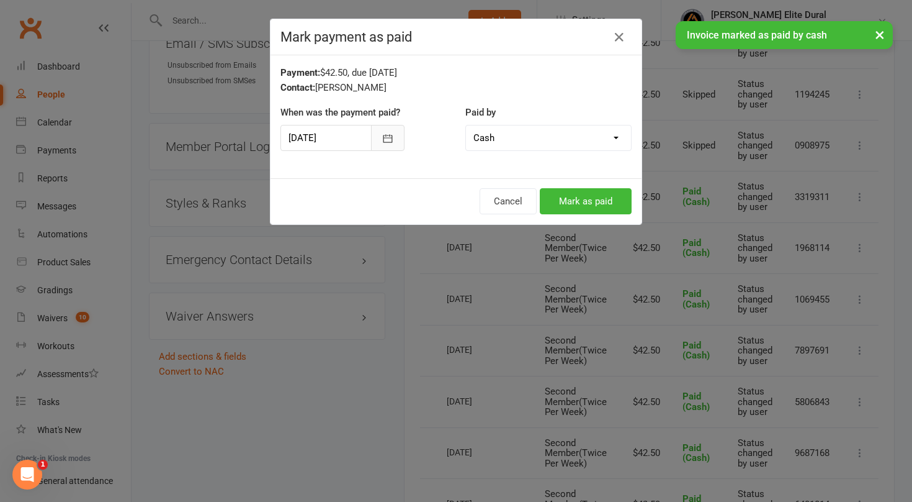
click at [390, 135] on button "button" at bounding box center [388, 138] width 34 height 26
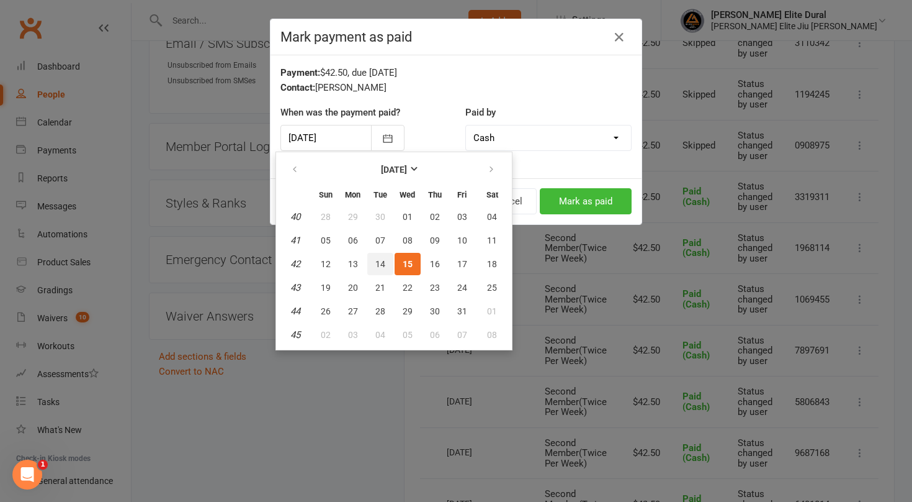
click at [381, 264] on span "14" at bounding box center [381, 264] width 10 height 10
type input "[DATE]"
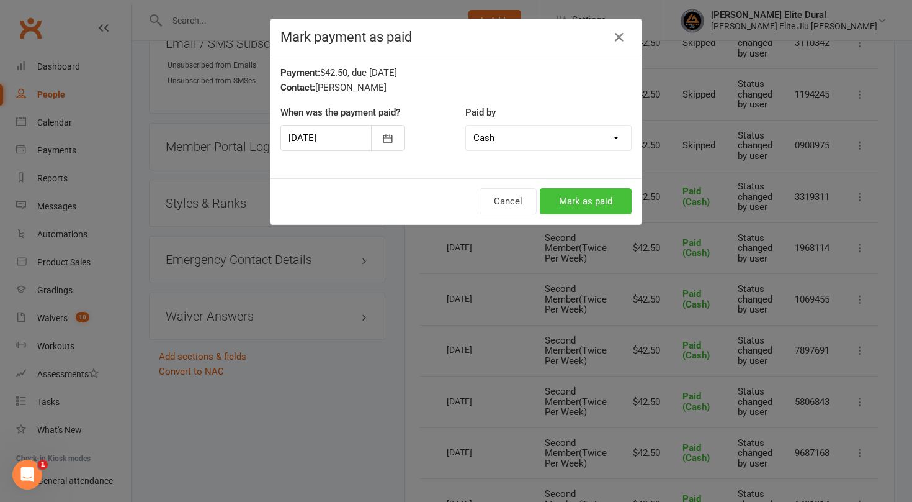
click at [569, 197] on button "Mark as paid" at bounding box center [586, 201] width 92 height 26
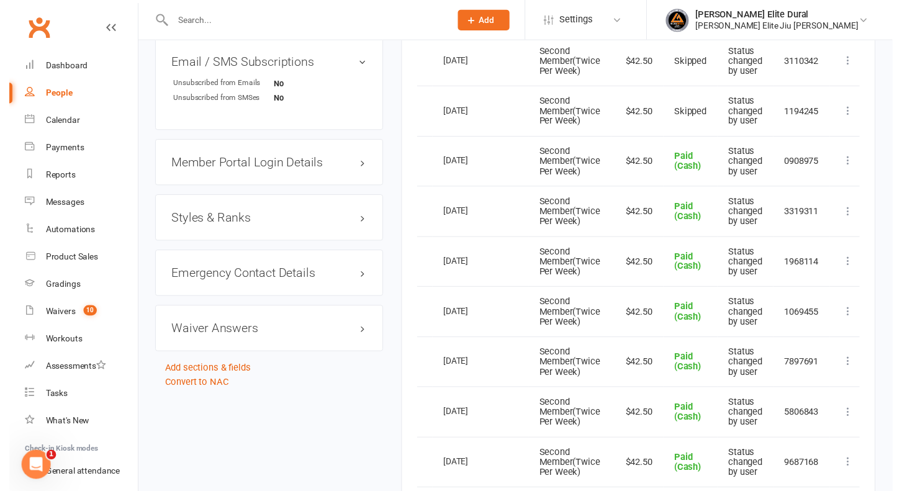
scroll to position [860, 0]
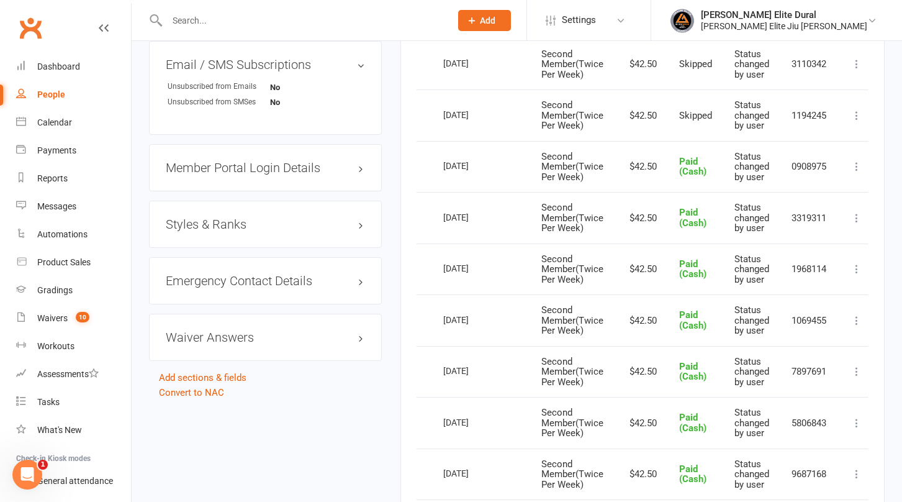
click at [858, 115] on icon at bounding box center [856, 115] width 12 height 12
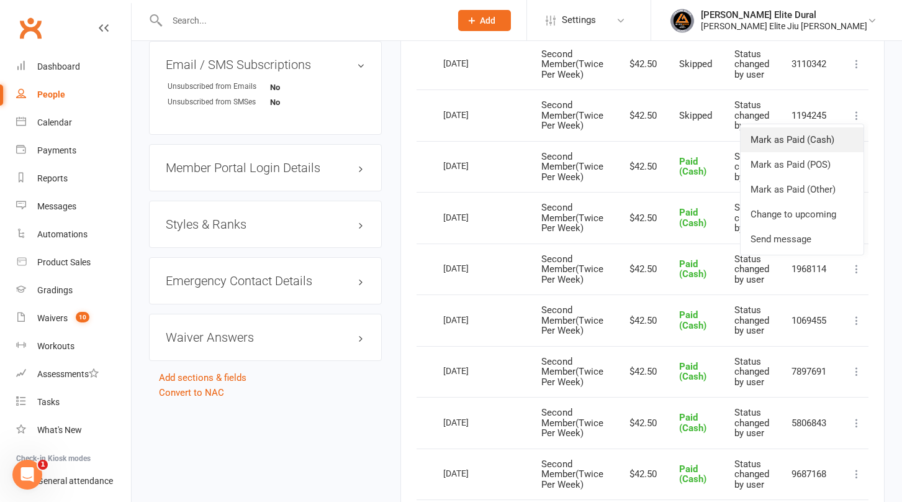
click at [827, 143] on link "Mark as Paid (Cash)" at bounding box center [802, 139] width 123 height 25
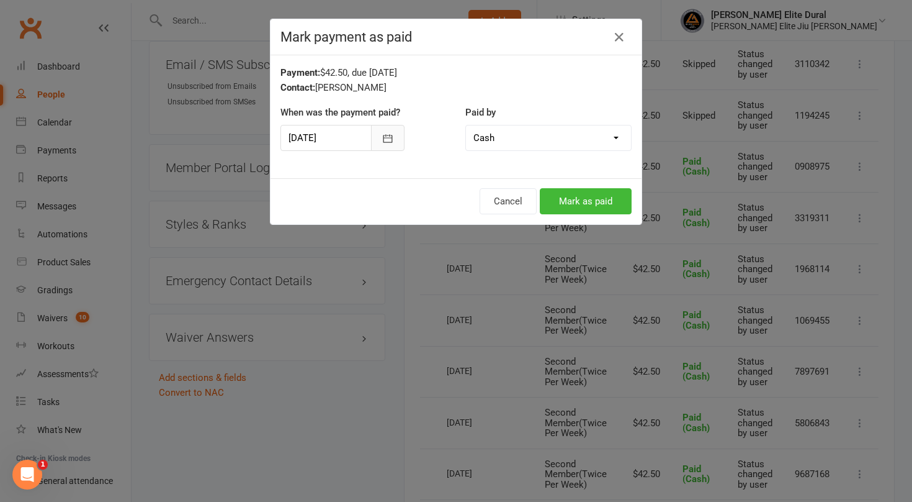
click at [382, 135] on icon "button" at bounding box center [388, 138] width 12 height 12
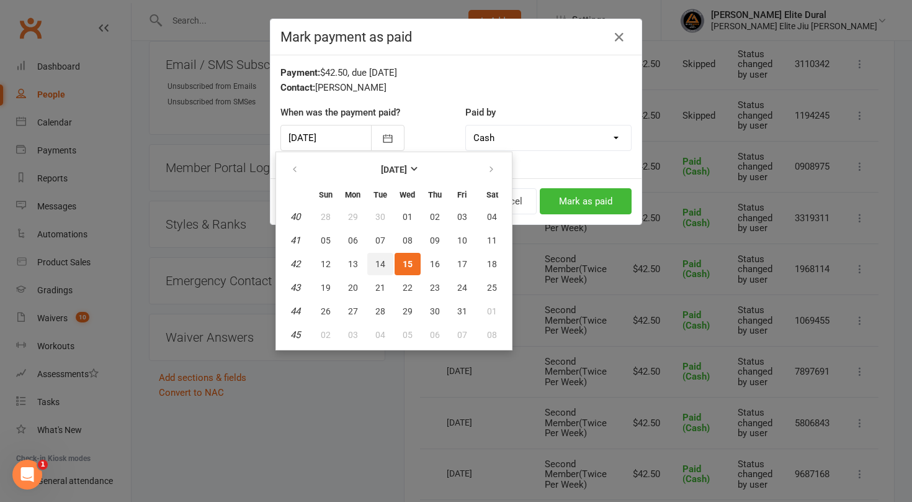
click at [381, 261] on span "14" at bounding box center [381, 264] width 10 height 10
type input "[DATE]"
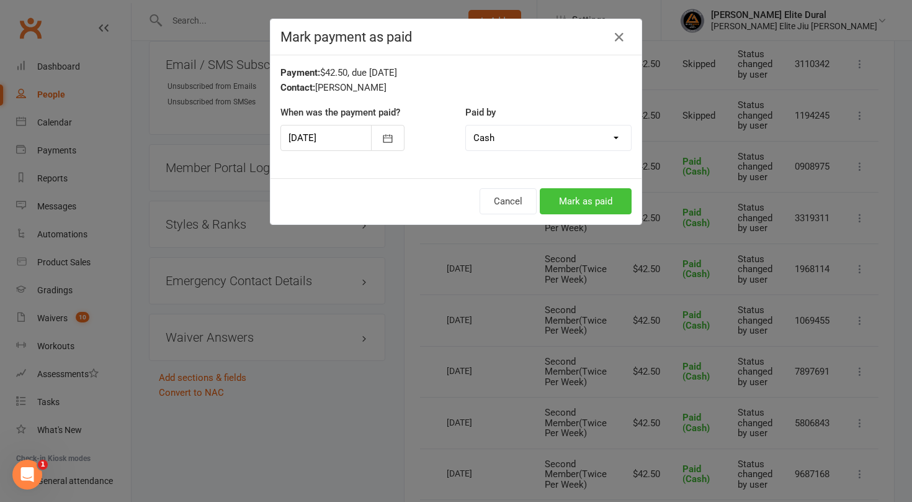
click at [569, 206] on button "Mark as paid" at bounding box center [586, 201] width 92 height 26
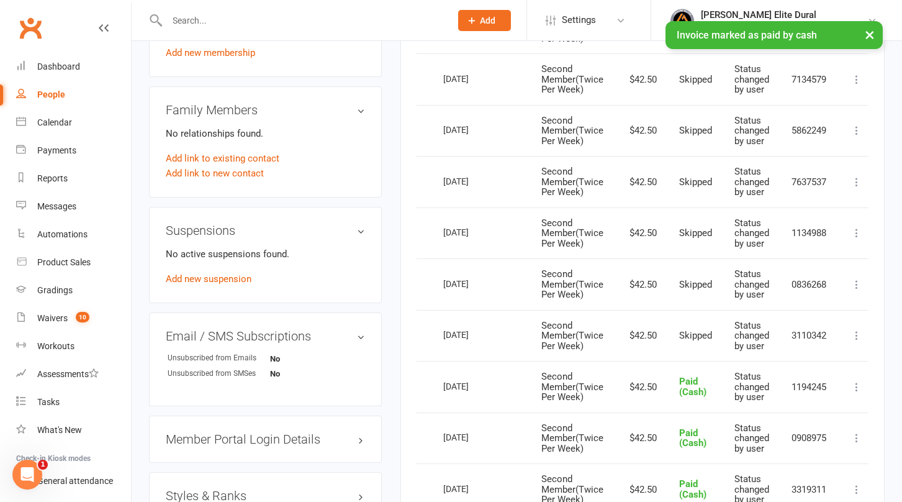
scroll to position [575, 0]
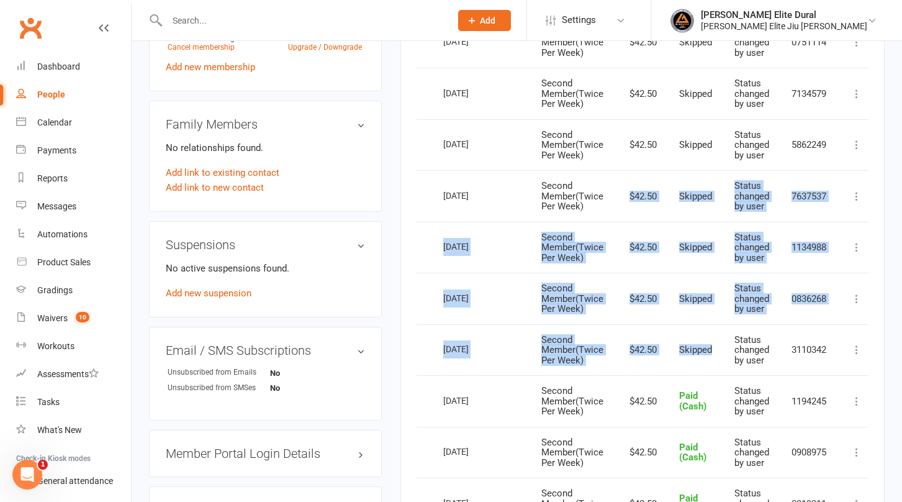
drag, startPoint x: 721, startPoint y: 346, endPoint x: 623, endPoint y: 174, distance: 198.2
click at [623, 174] on table "Due Contact Membership Amount Status History Invoice # Select this [DATE] [PERS…" at bounding box center [642, 455] width 467 height 1353
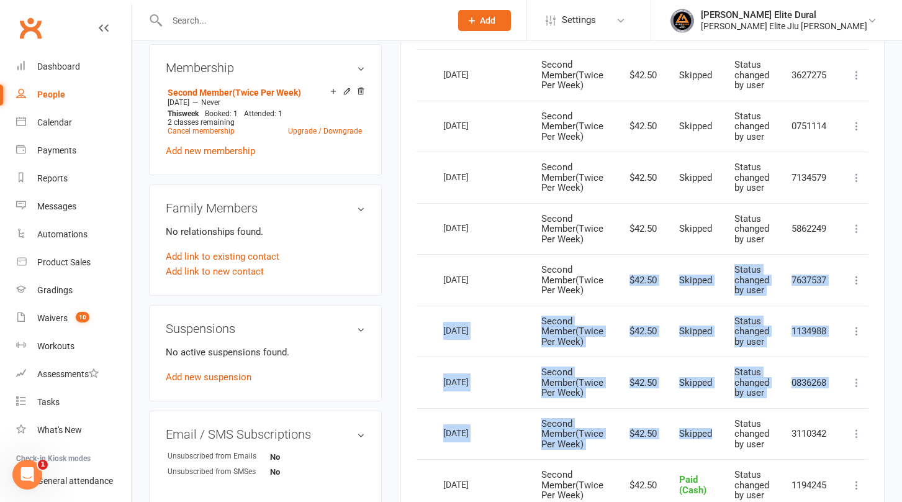
scroll to position [487, 0]
